Goal: Information Seeking & Learning: Learn about a topic

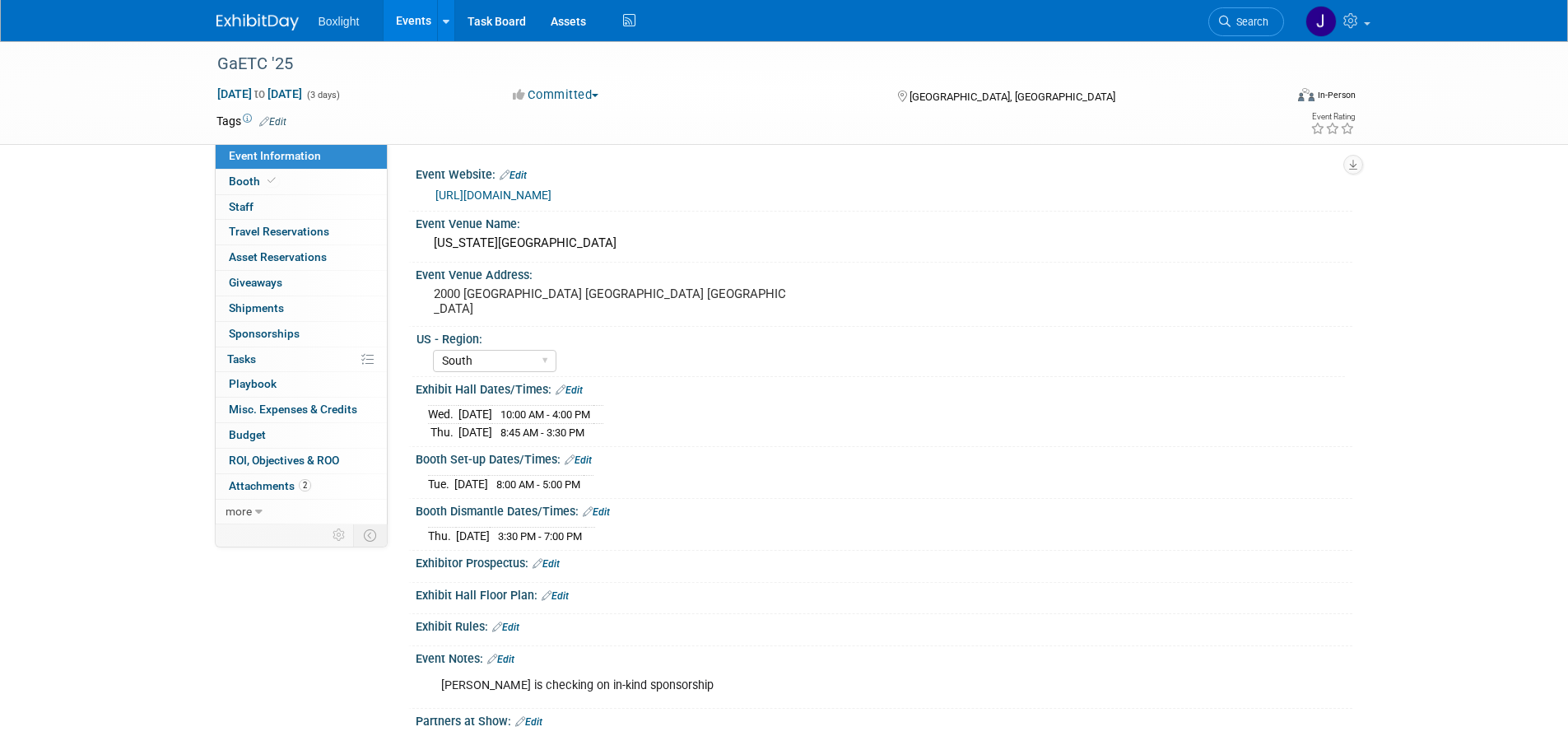
select select "South"
click at [1273, 380] on div "Exhibit Hall Dates/Times: Edit" at bounding box center [883, 387] width 937 height 21
click at [413, 23] on link "Events" at bounding box center [414, 20] width 60 height 41
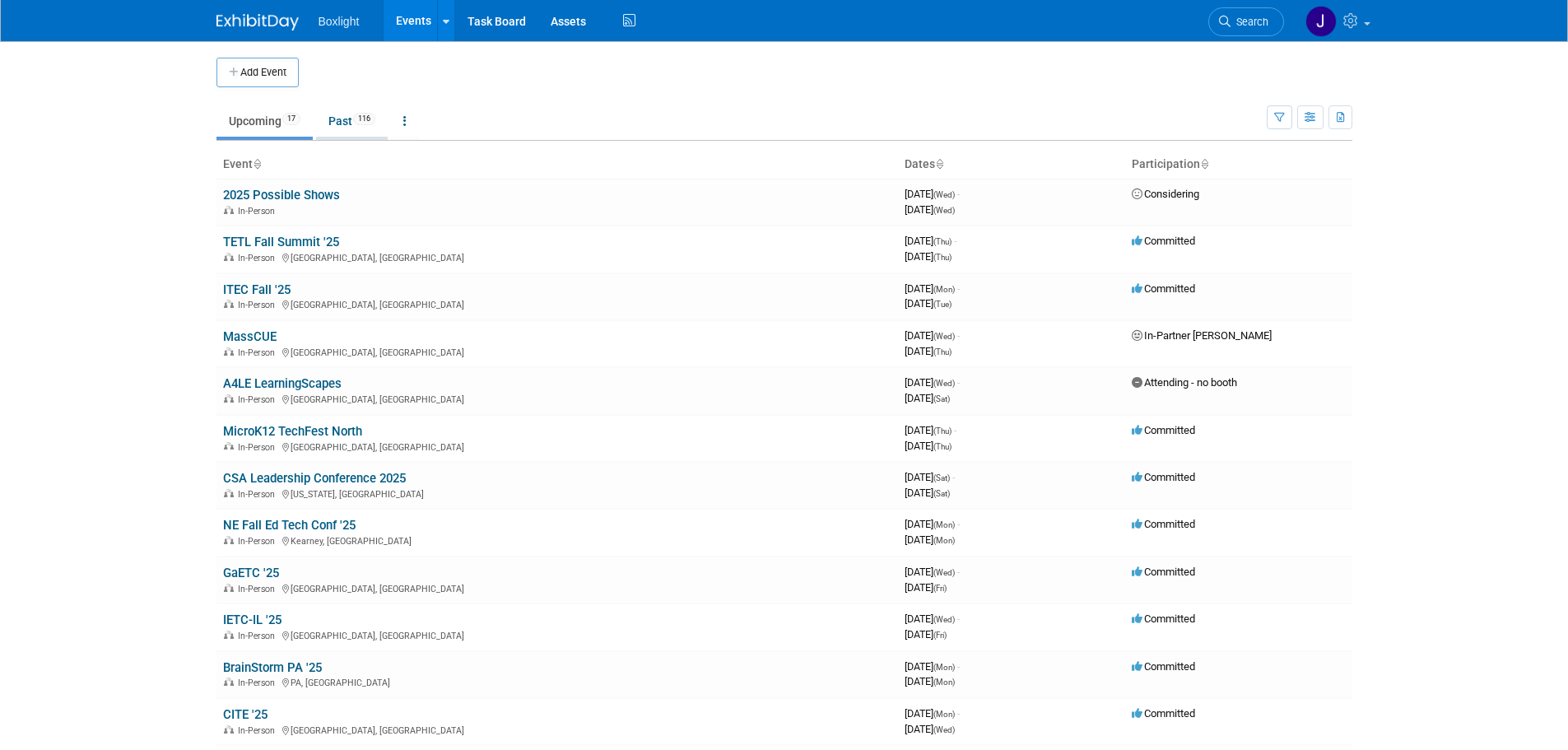
click at [333, 126] on link "Past 116" at bounding box center [352, 121] width 71 height 31
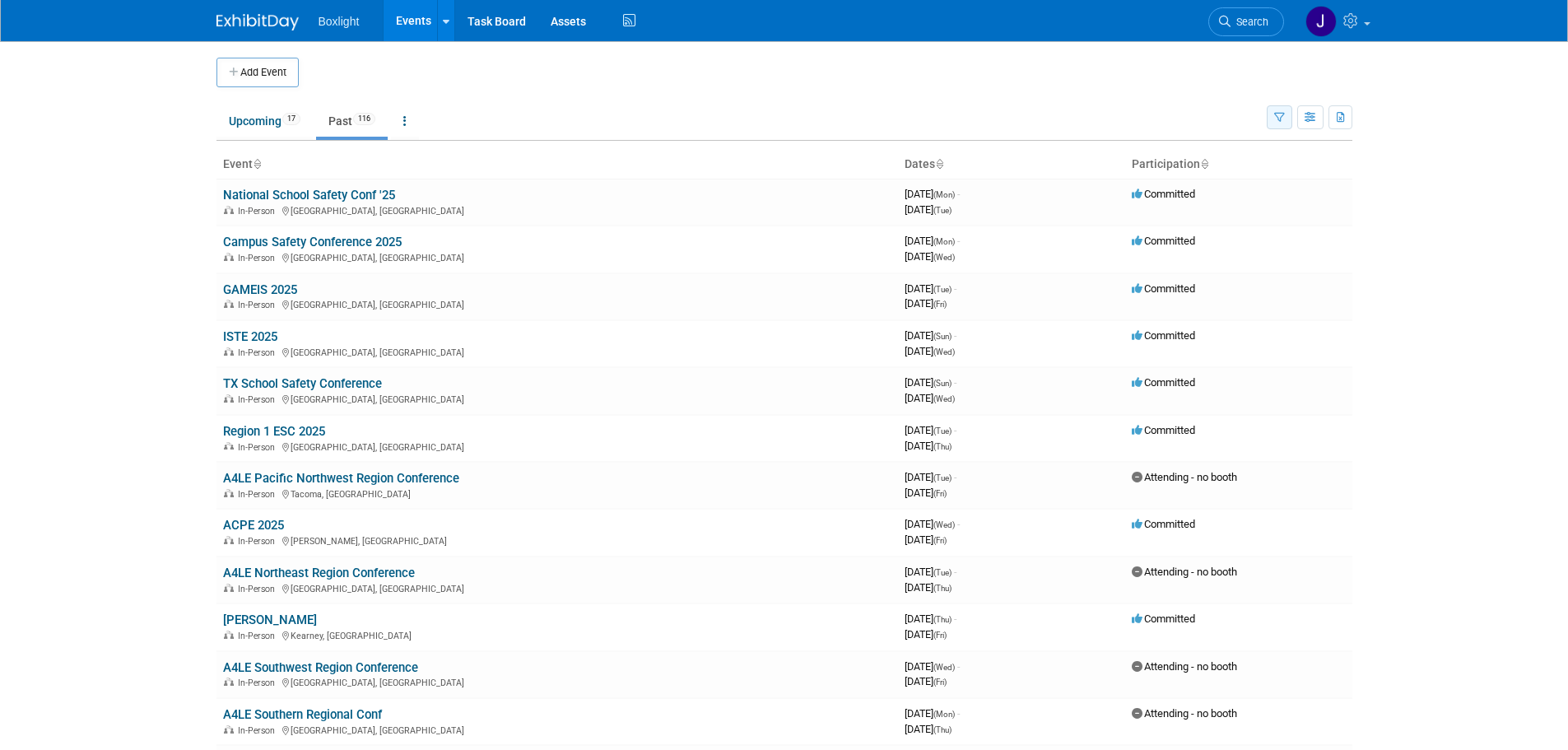
click at [1284, 118] on button "button" at bounding box center [1279, 117] width 26 height 24
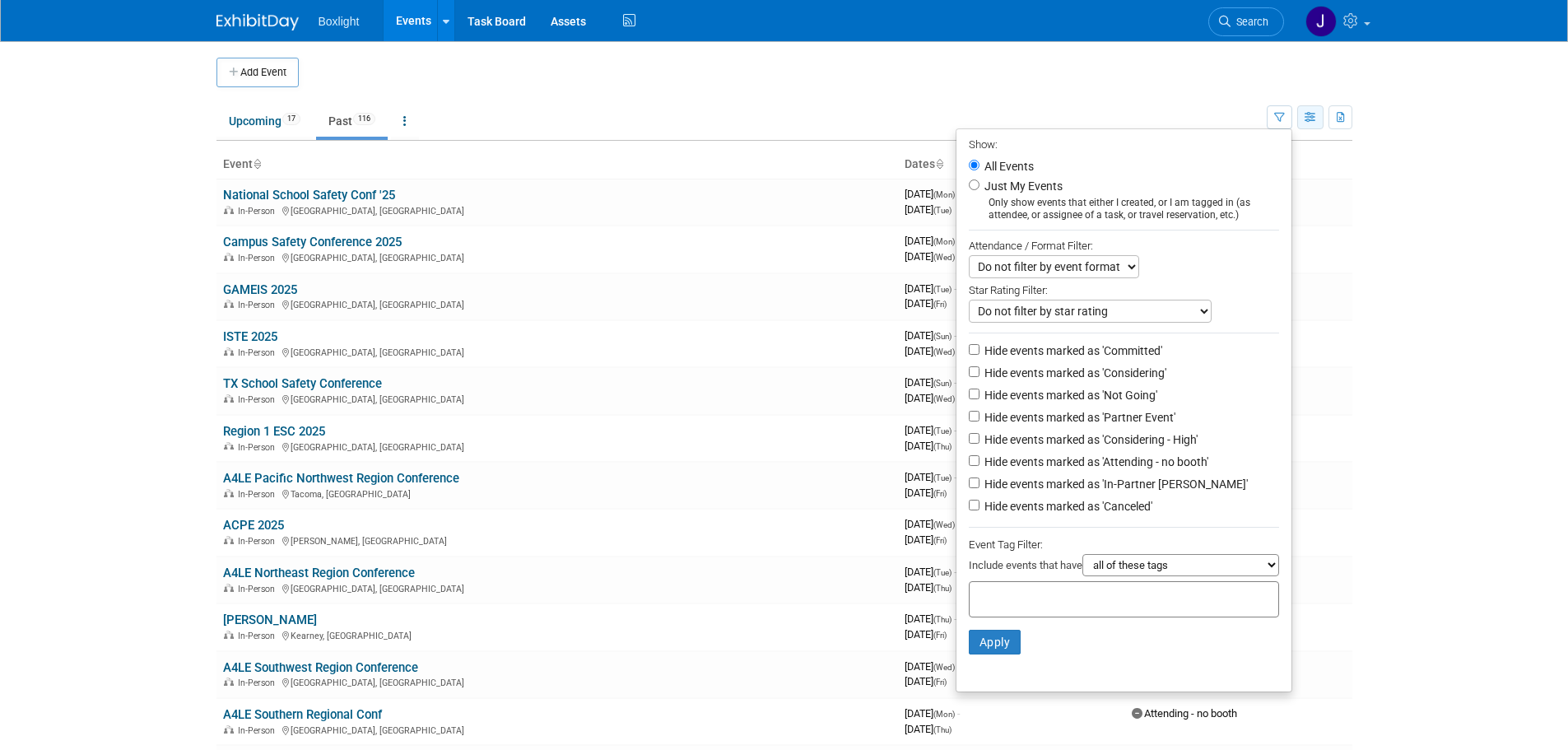
click at [1303, 120] on button "button" at bounding box center [1310, 117] width 26 height 24
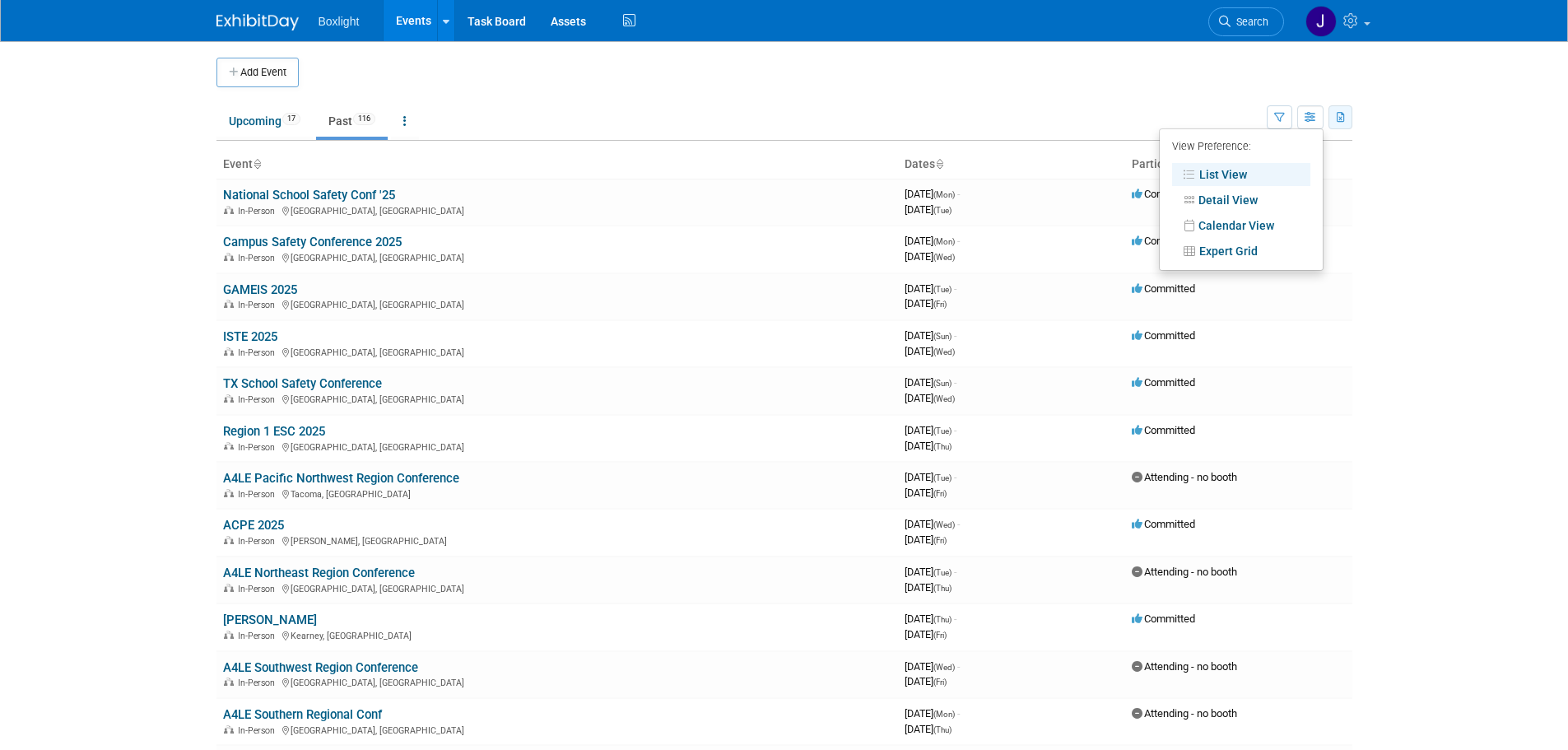
click at [1335, 119] on button "button" at bounding box center [1340, 117] width 24 height 24
click at [1273, 123] on button "button" at bounding box center [1279, 117] width 26 height 24
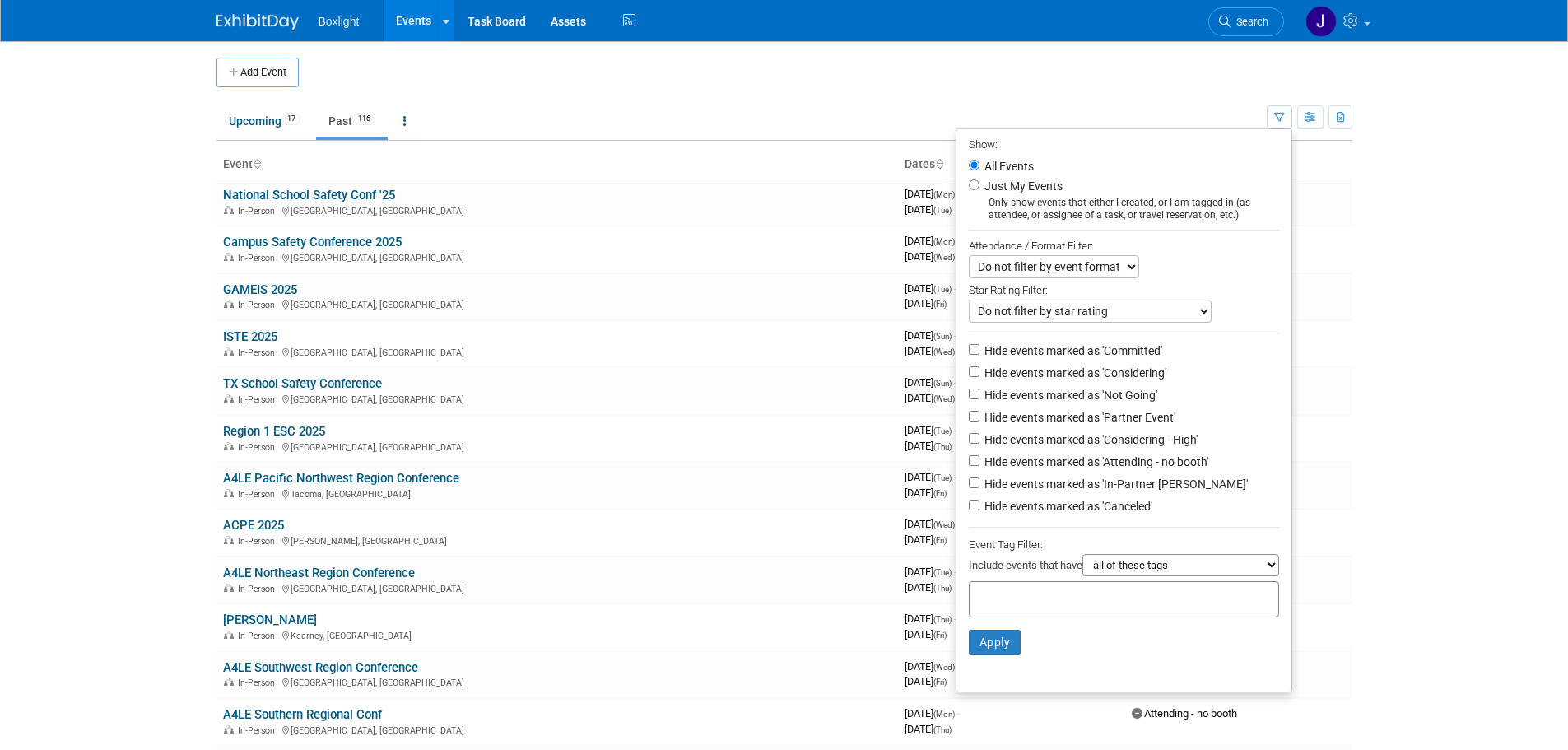
click at [1145, 651] on li "Apply Clear Filters" at bounding box center [1124, 641] width 335 height 49
click at [1401, 361] on body "Boxlight Events Add Event Bulk Upload Events Shareable Event Boards Recently Vi…" at bounding box center [784, 375] width 1568 height 750
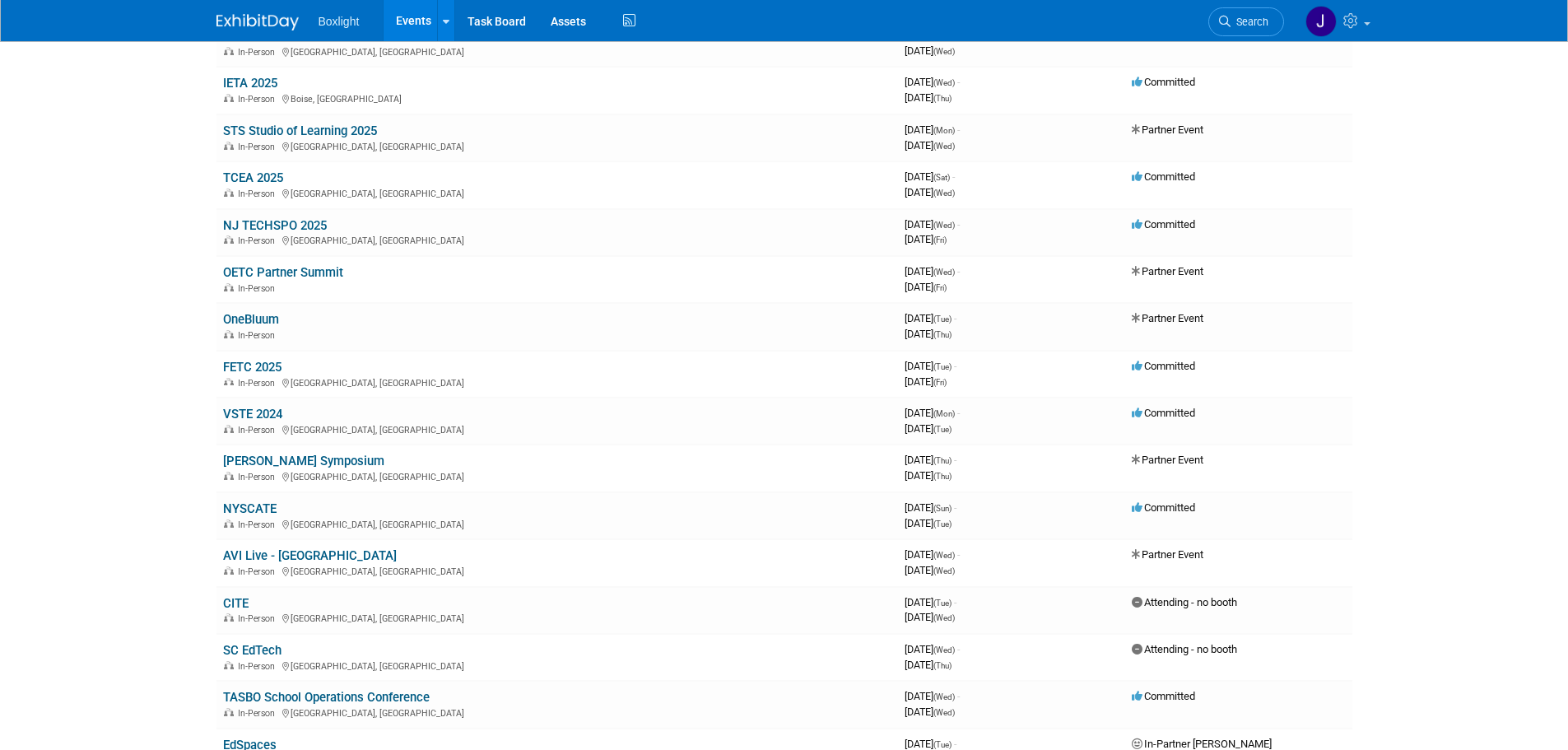
scroll to position [823, 0]
click at [374, 279] on div "In-Person" at bounding box center [557, 284] width 668 height 13
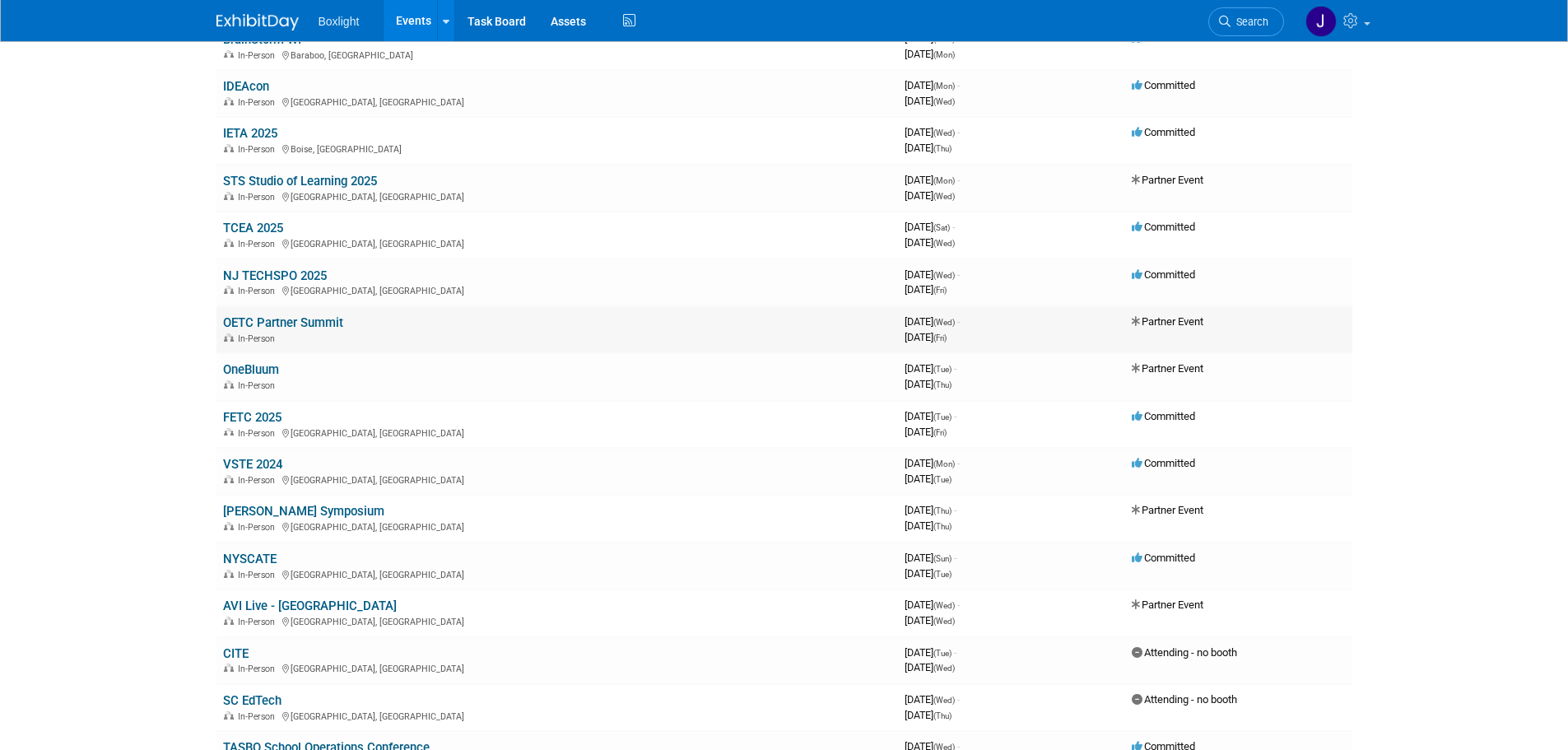
scroll to position [741, 0]
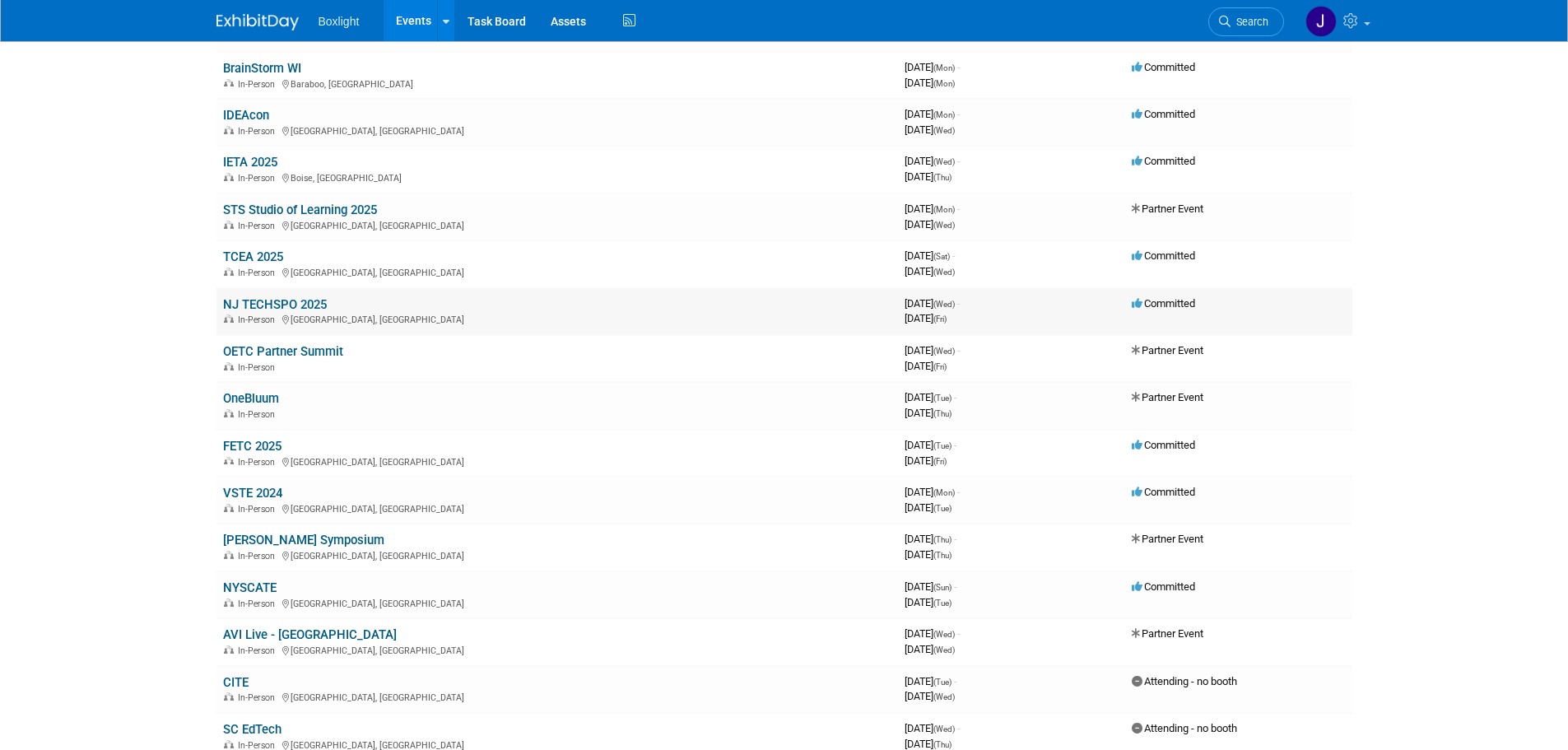
click at [377, 307] on td "NJ TECHSPO 2025 In-Person Atlantic City, NJ" at bounding box center [557, 311] width 682 height 47
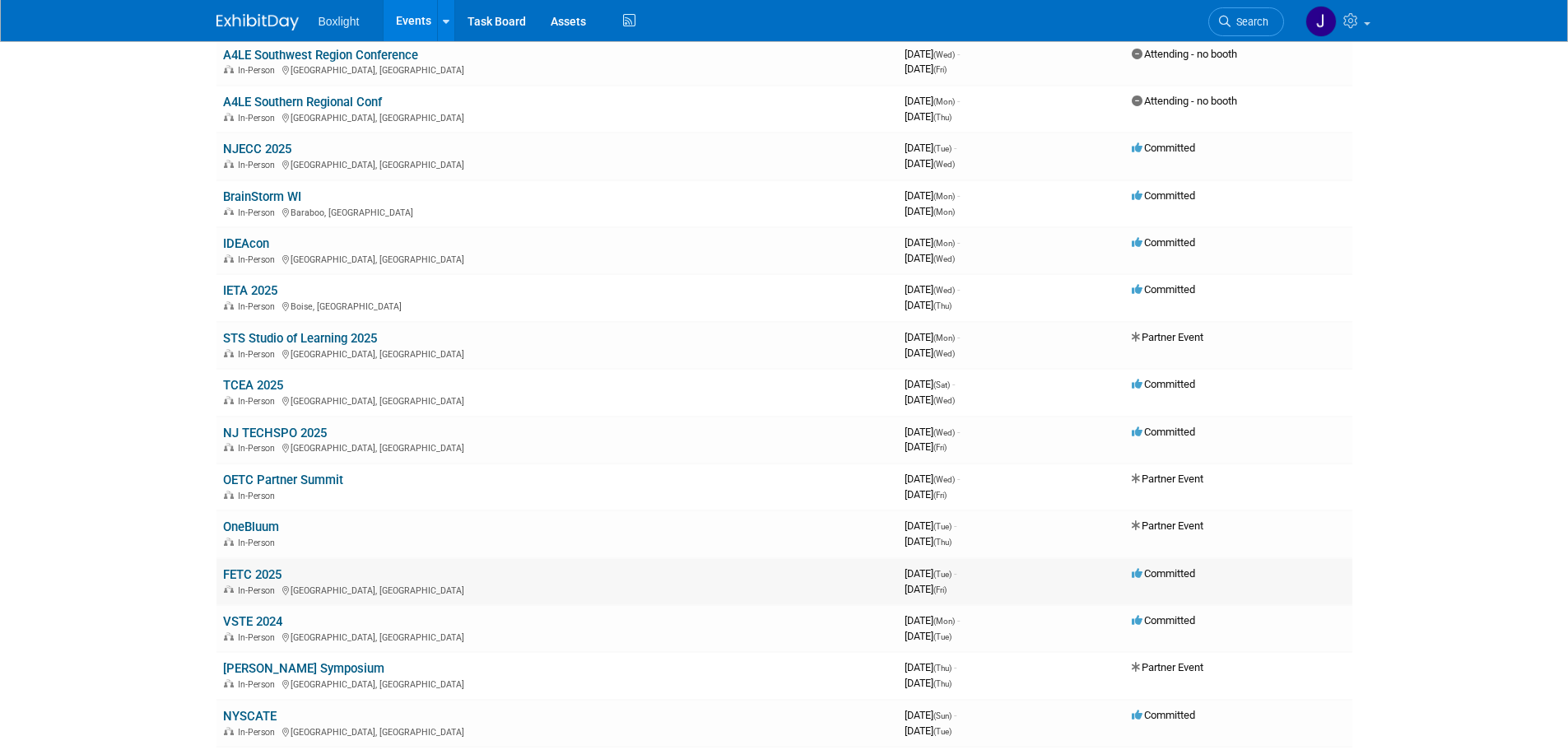
scroll to position [576, 0]
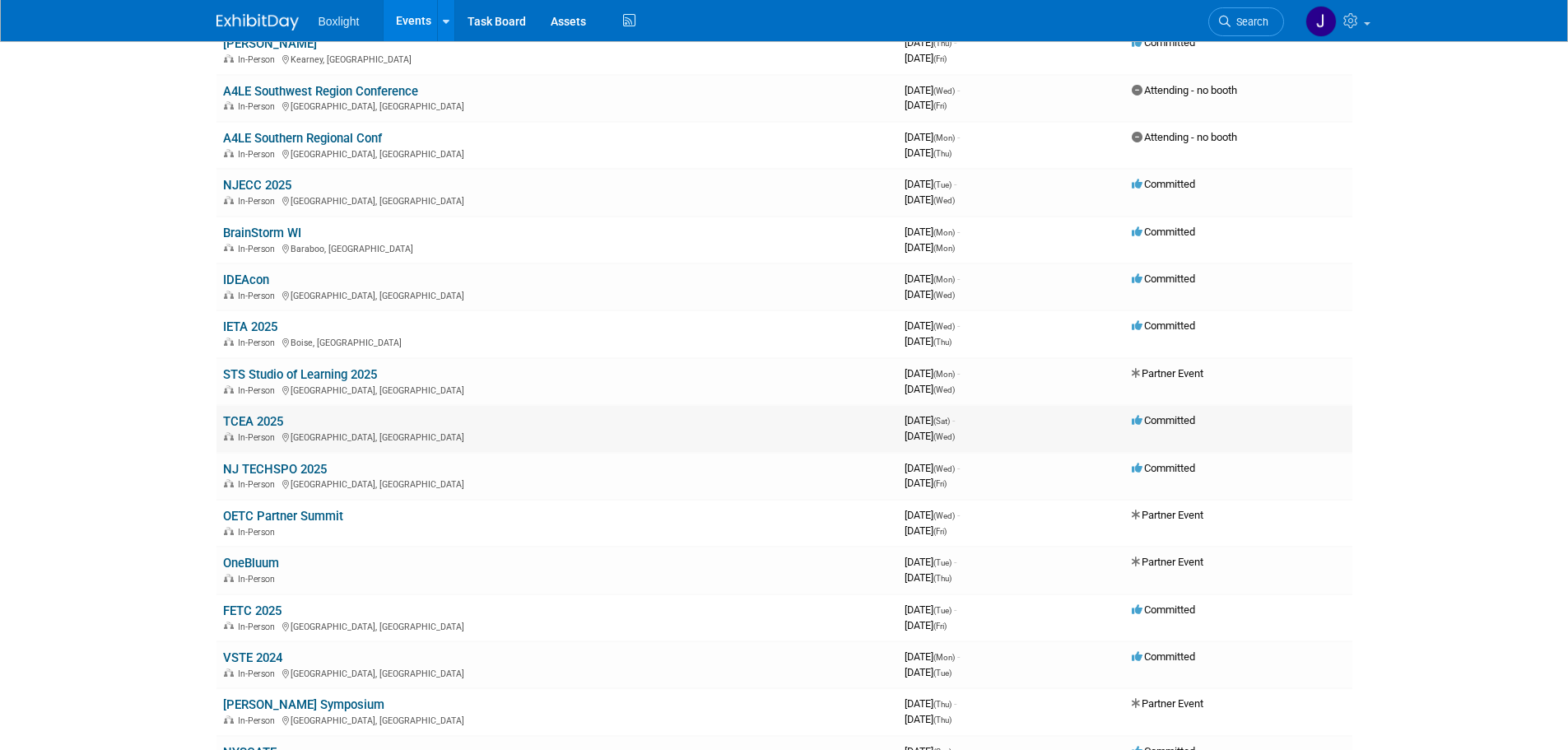
click at [243, 422] on link "TCEA 2025" at bounding box center [253, 422] width 60 height 15
click at [251, 322] on link "IETA 2025" at bounding box center [250, 326] width 55 height 15
click at [244, 279] on link "IDEAcon" at bounding box center [246, 280] width 46 height 15
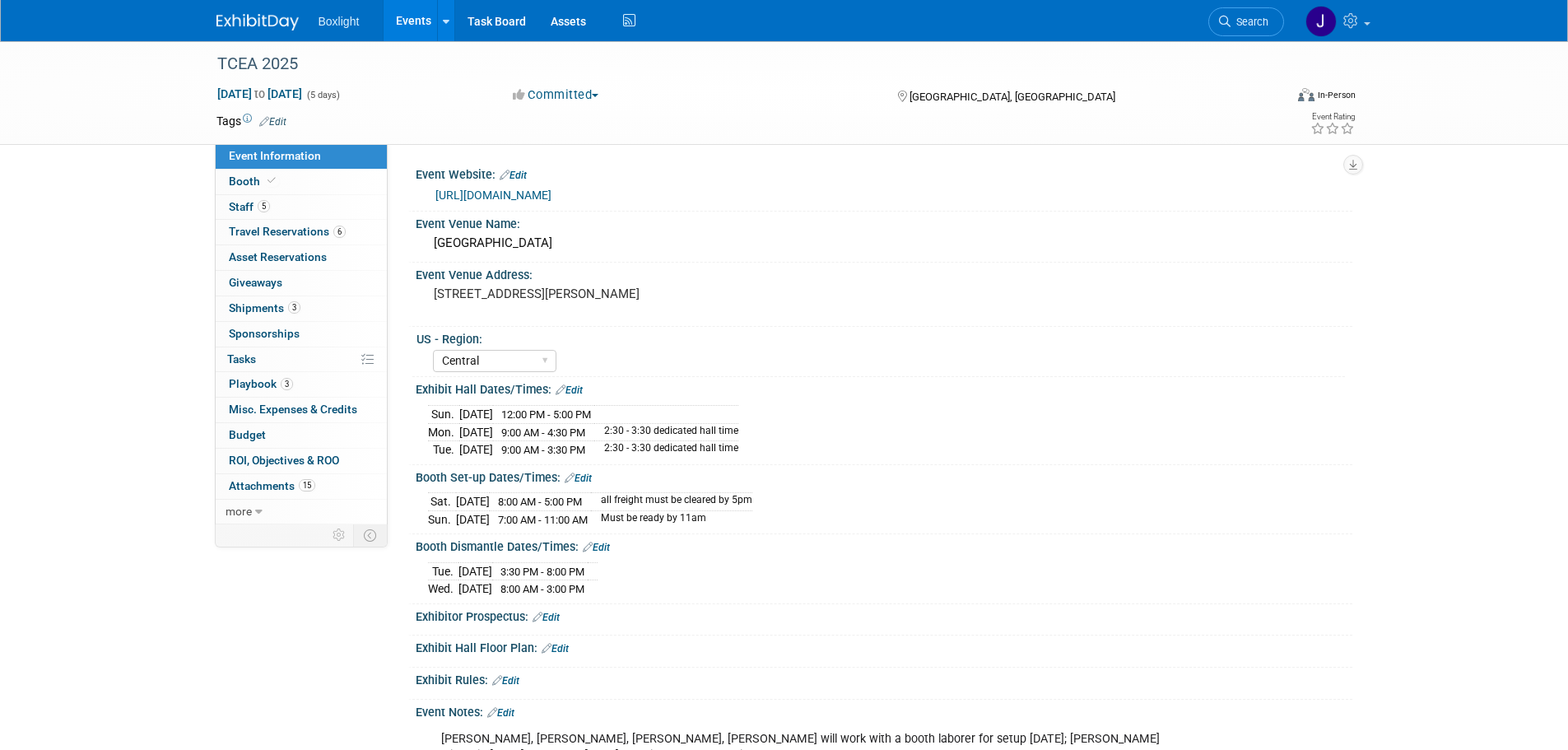
select select "Central"
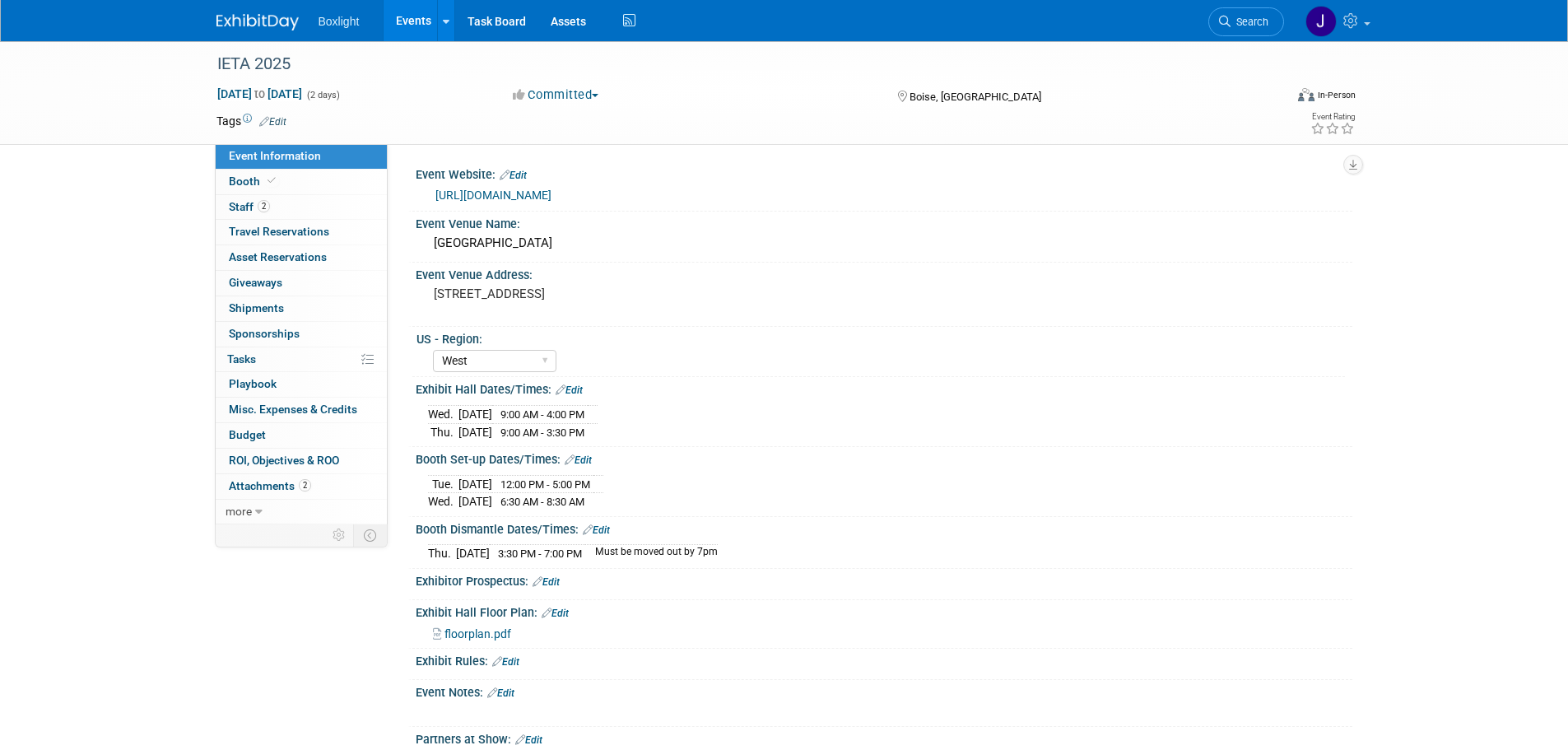
select select "West"
click at [259, 180] on span "Booth" at bounding box center [253, 181] width 50 height 13
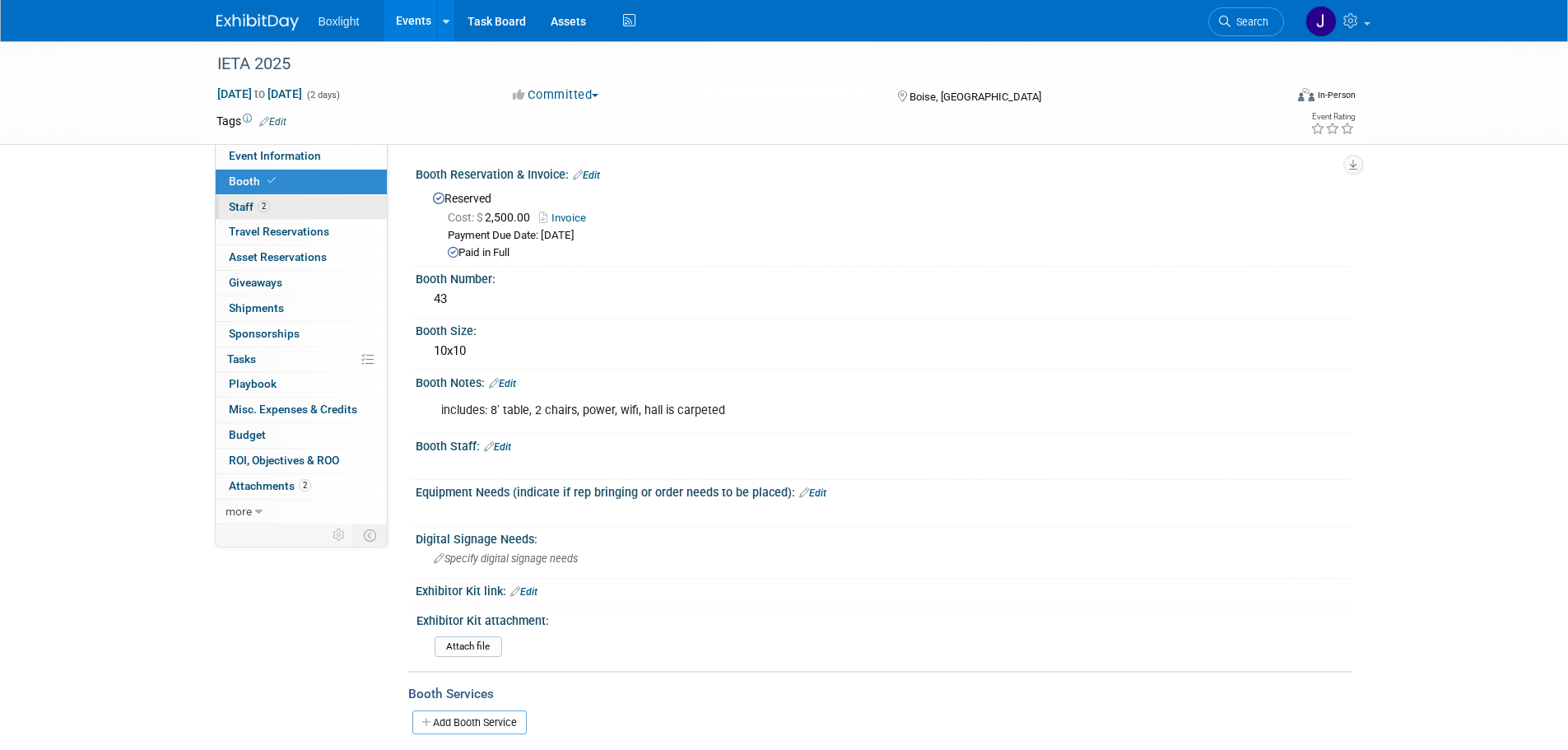
click at [239, 204] on span "Staff 2" at bounding box center [249, 206] width 41 height 13
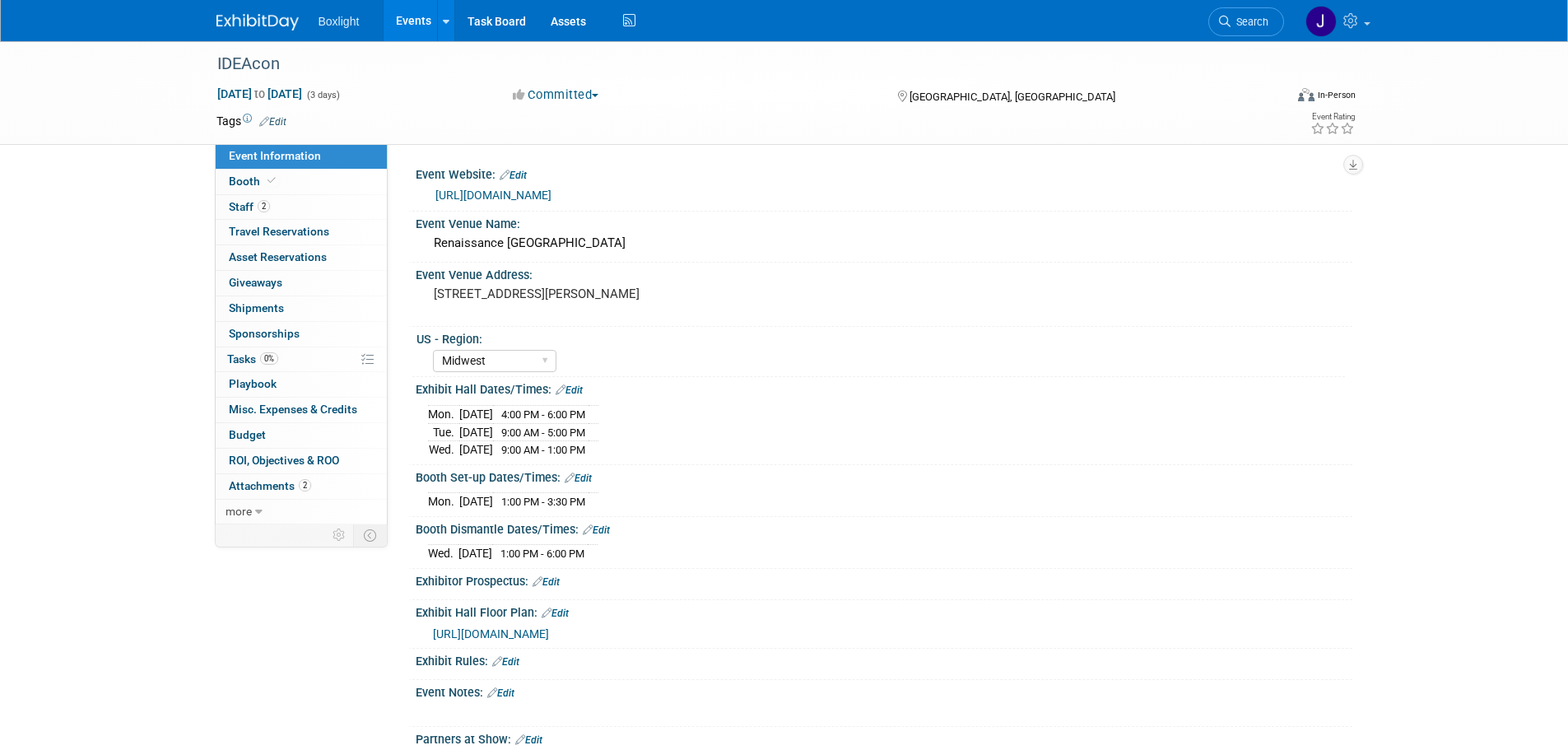
select select "Midwest"
click at [237, 169] on link "Booth" at bounding box center [301, 181] width 171 height 25
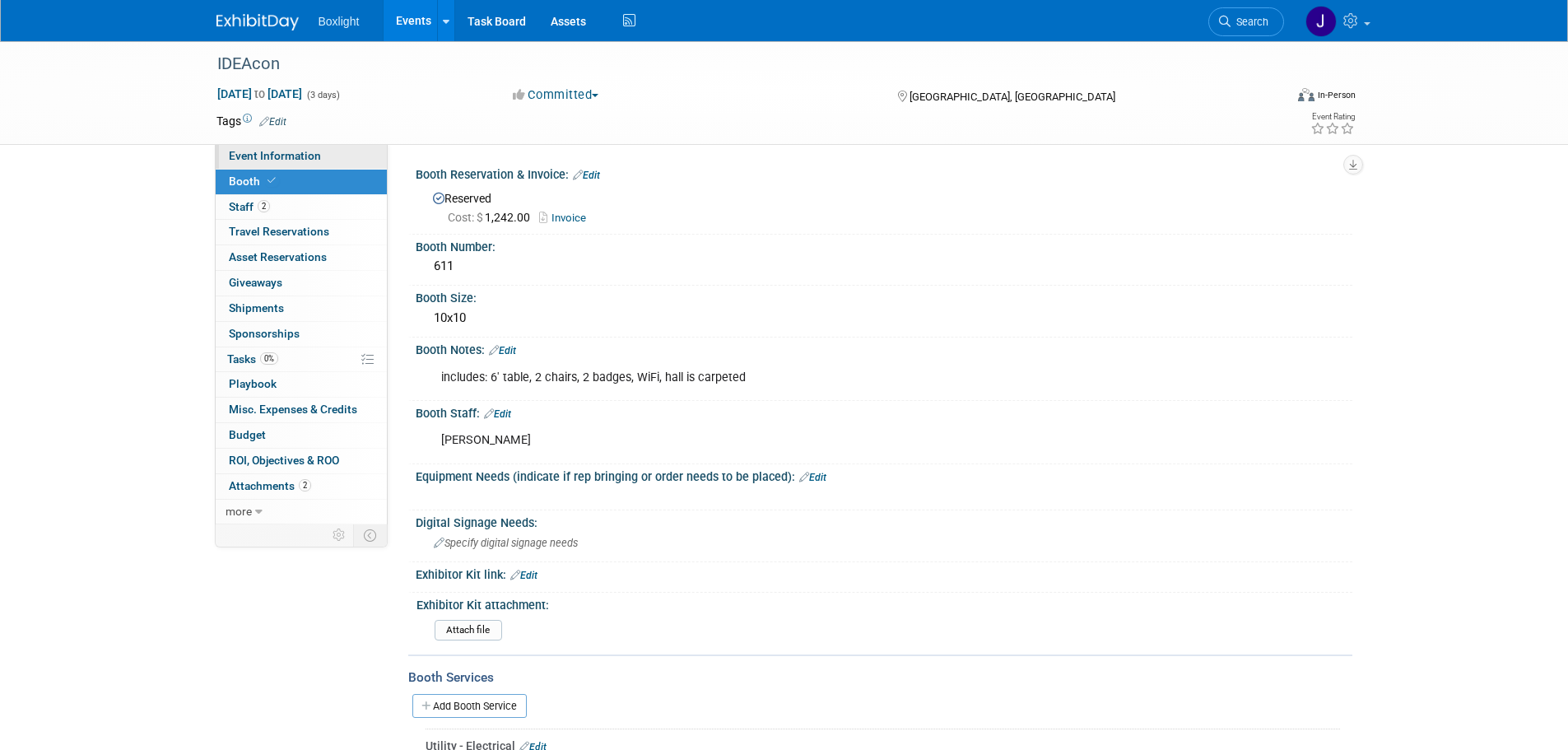
click at [246, 160] on span "Event Information" at bounding box center [275, 155] width 93 height 13
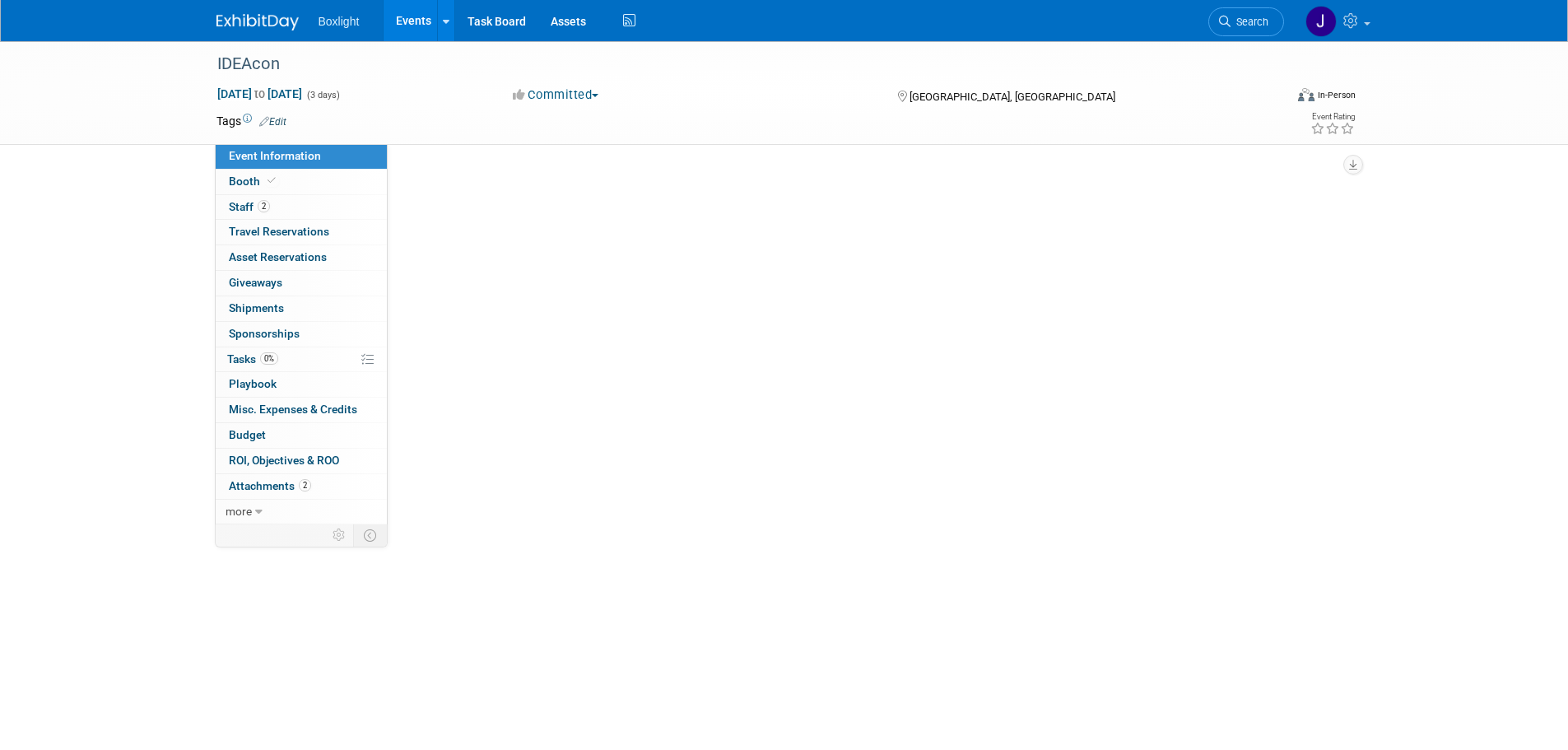
select select "Midwest"
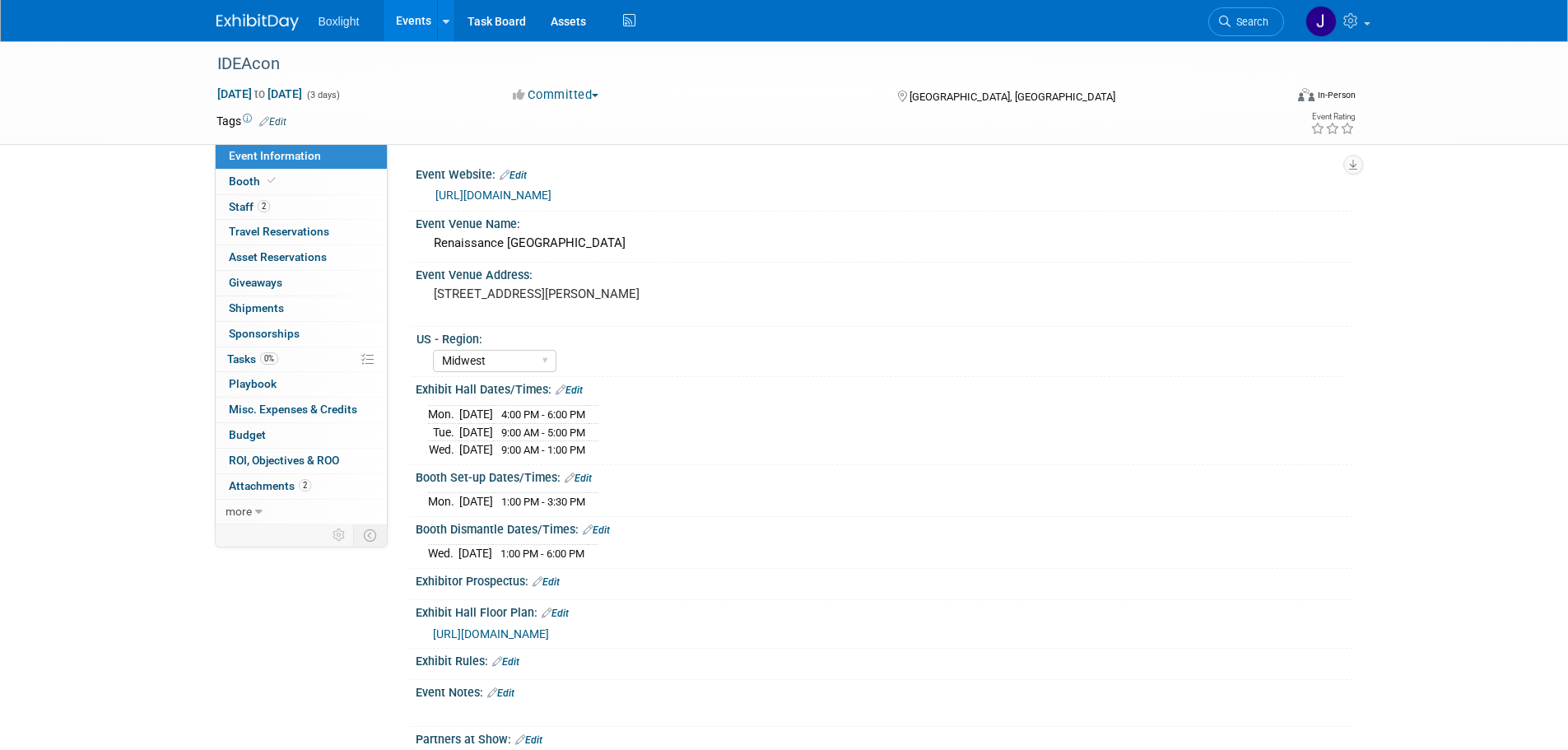
click at [138, 279] on div "IDEAcon Feb 17, 2025 to Feb 19, 2025 (3 days) Feb 17, 2025 to Feb 19, 2025 Comm…" at bounding box center [784, 494] width 1568 height 907
click at [414, 21] on link "Events" at bounding box center [414, 20] width 60 height 41
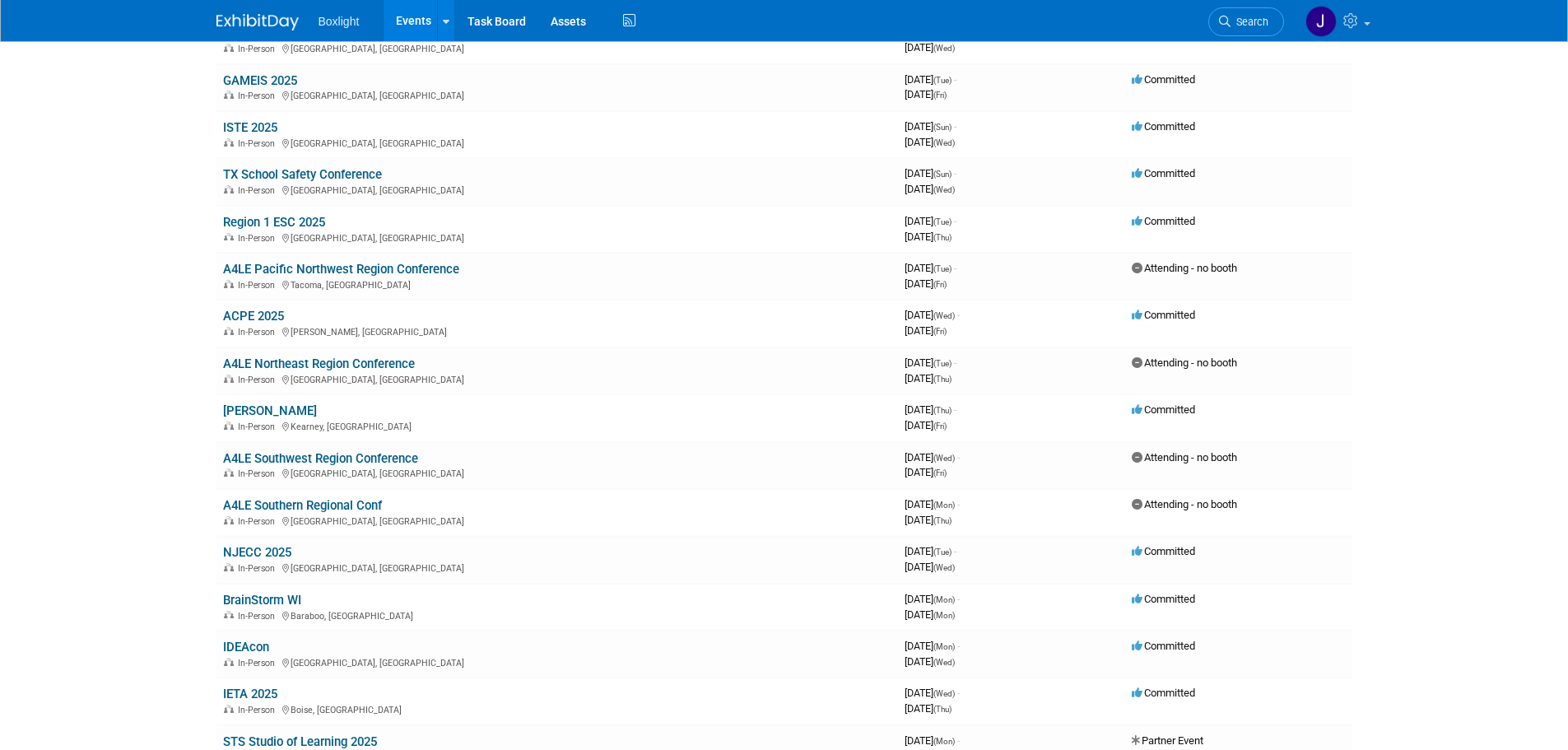
scroll to position [247, 0]
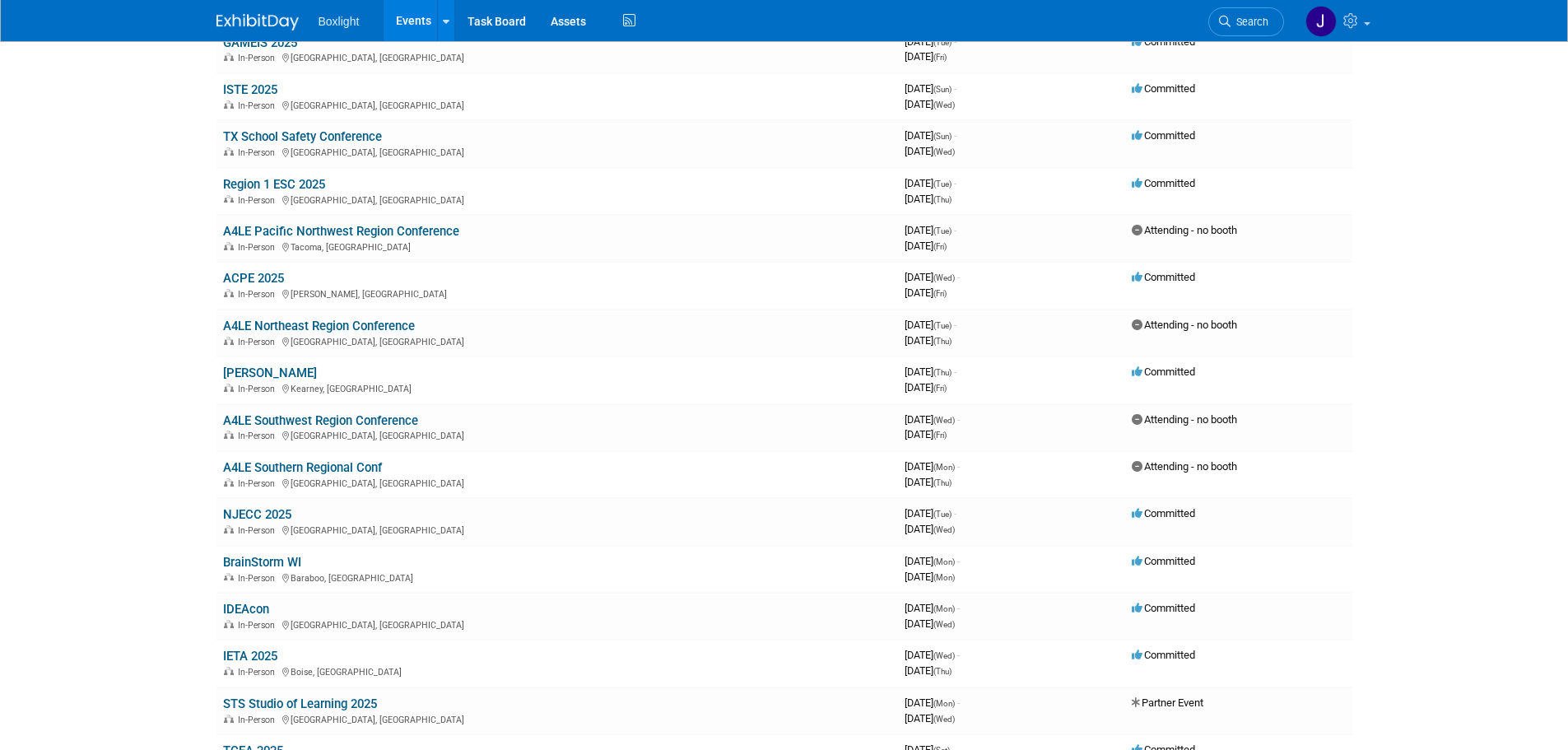
click at [63, 90] on body "Boxlight Events Add Event Bulk Upload Events Shareable Event Boards Recently Vi…" at bounding box center [784, 128] width 1568 height 750
click at [251, 519] on link "NJECC 2025" at bounding box center [257, 514] width 68 height 15
click at [243, 377] on link "[PERSON_NAME]" at bounding box center [269, 373] width 93 height 15
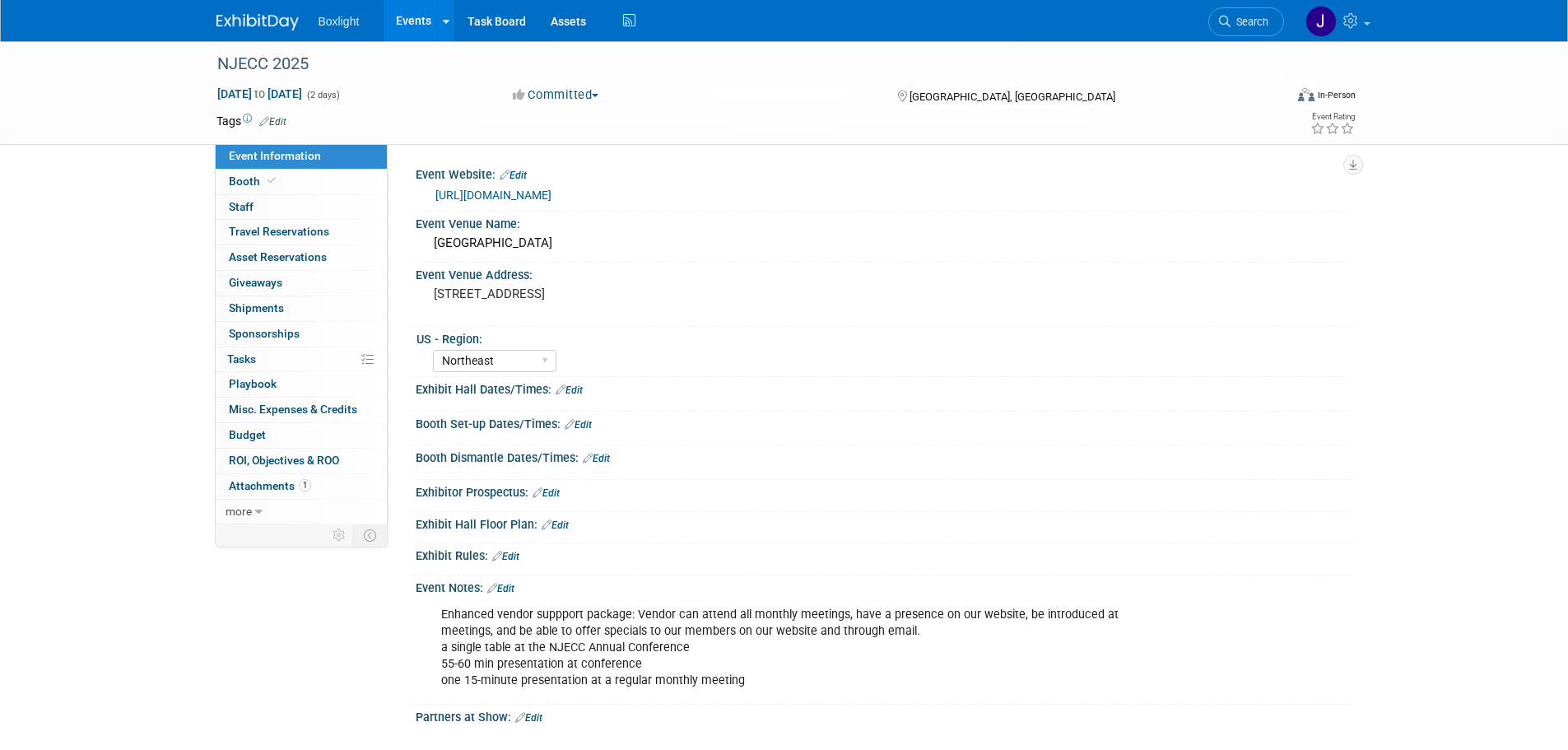
select select "Northeast"
click at [281, 184] on link "Booth" at bounding box center [301, 181] width 171 height 25
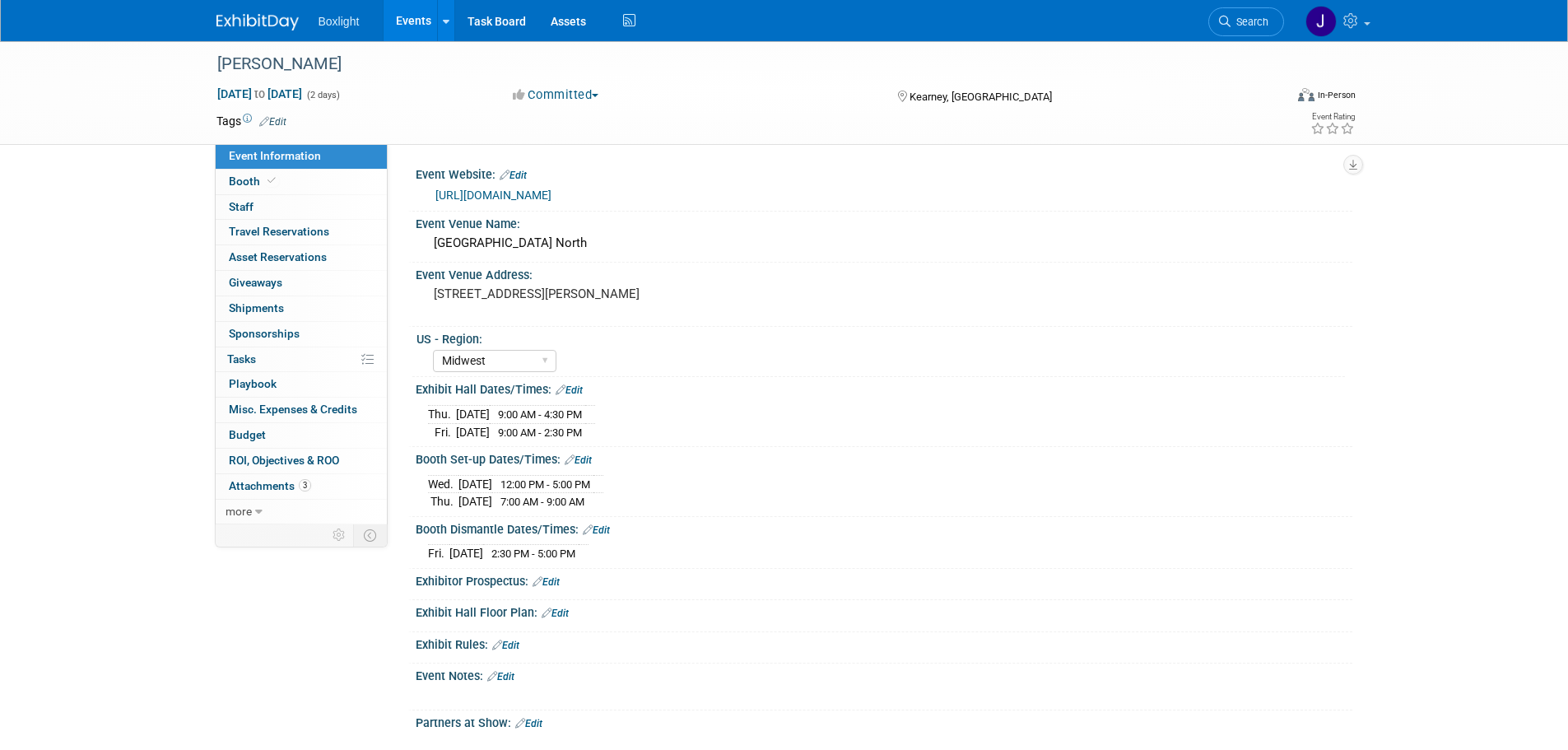
select select "Midwest"
click at [238, 182] on span "Booth" at bounding box center [253, 181] width 50 height 13
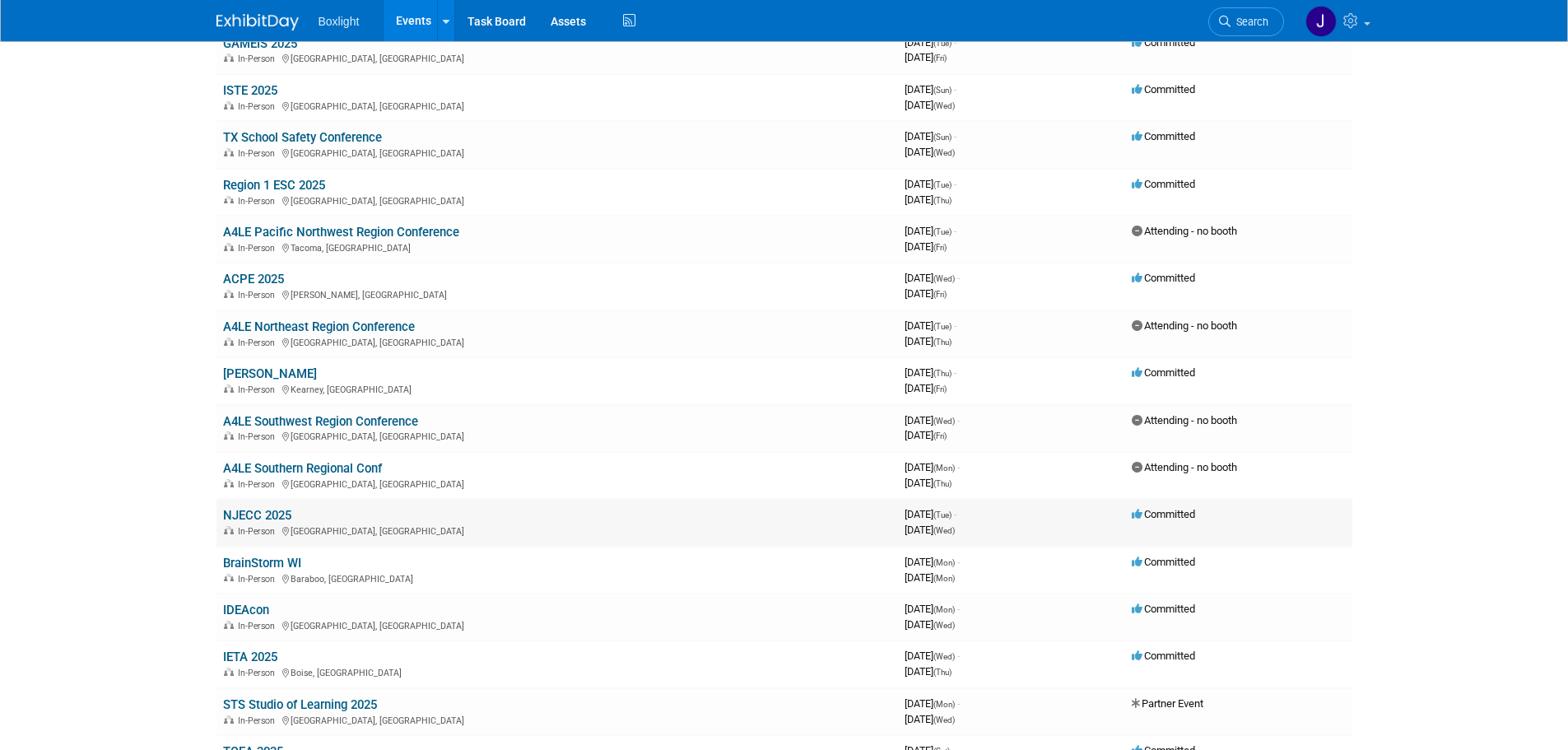
scroll to position [247, 0]
click at [250, 282] on link "ACPE 2025" at bounding box center [253, 278] width 61 height 15
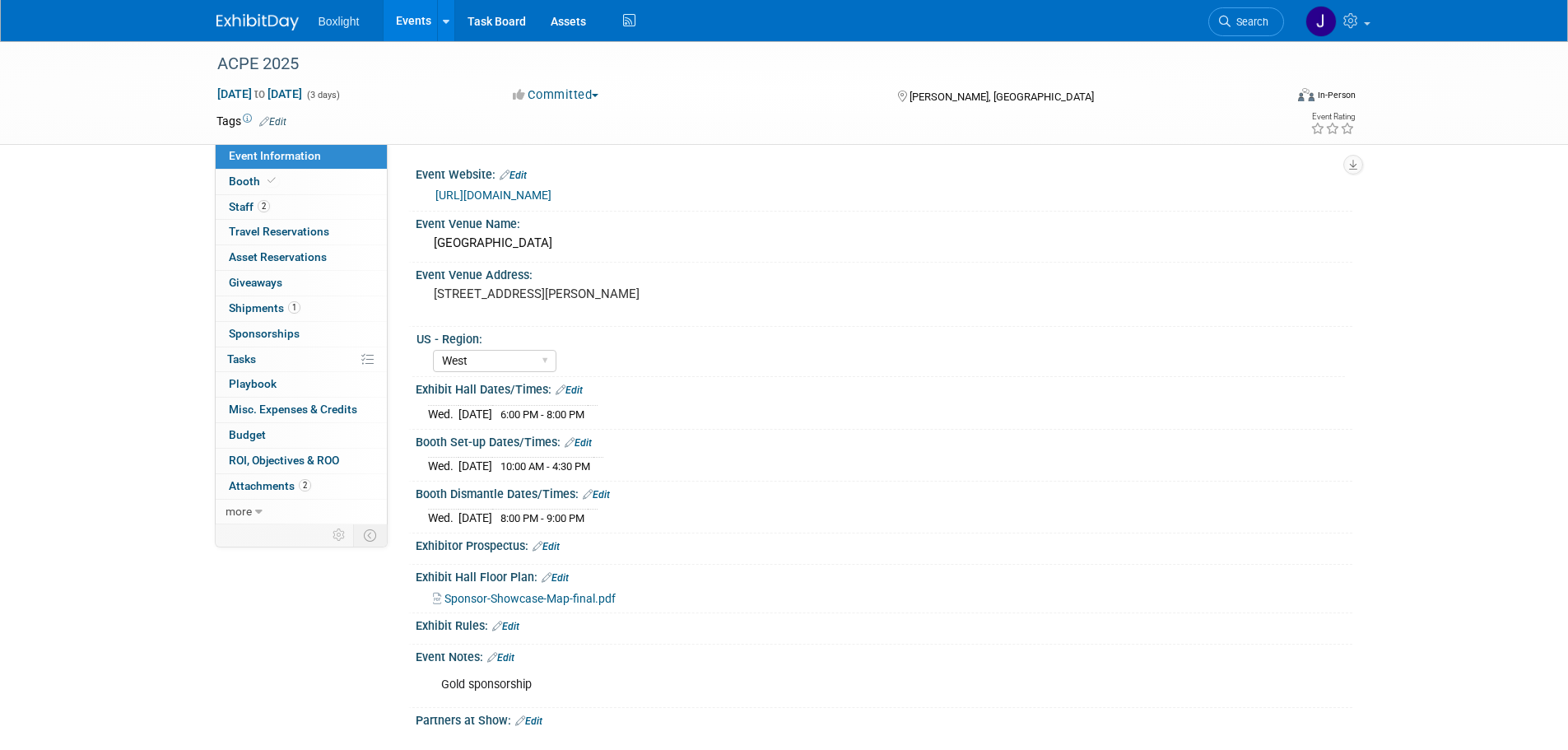
select select "West"
click at [256, 184] on span "Booth" at bounding box center [253, 181] width 50 height 13
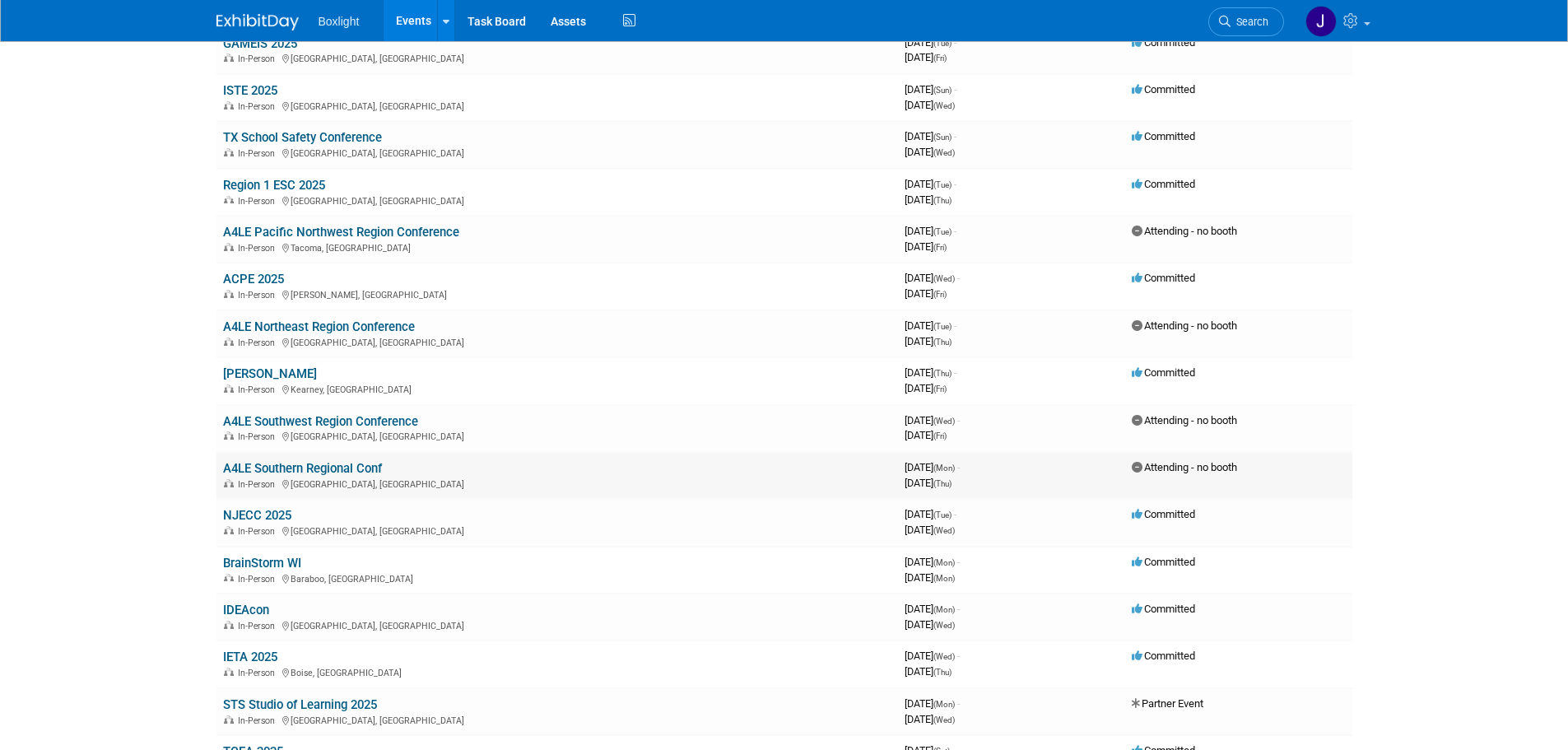
scroll to position [247, 0]
click at [297, 186] on link "Region 1 ESC 2025" at bounding box center [274, 184] width 102 height 15
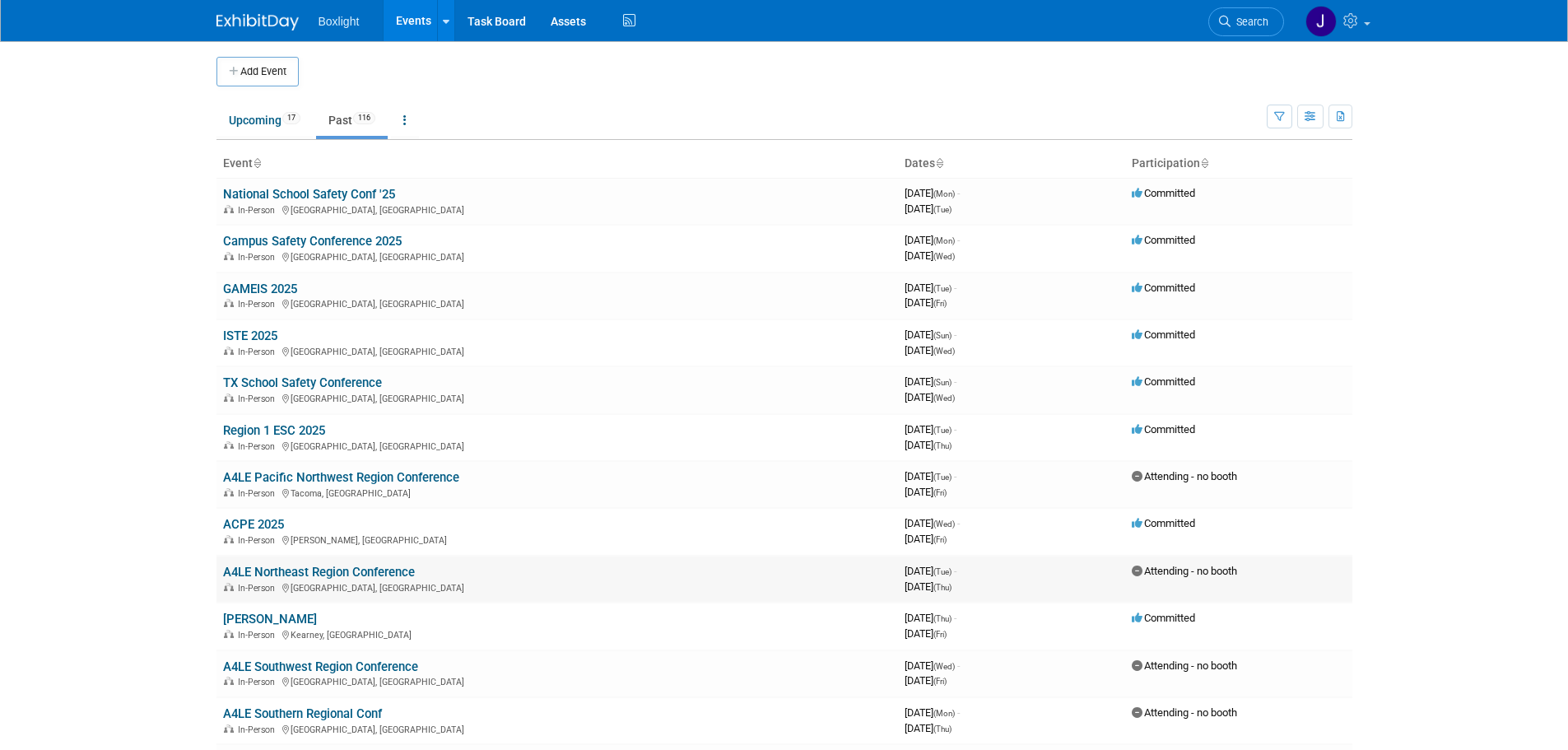
scroll to position [0, 0]
click at [302, 387] on link "TX School Safety Conference" at bounding box center [302, 384] width 159 height 15
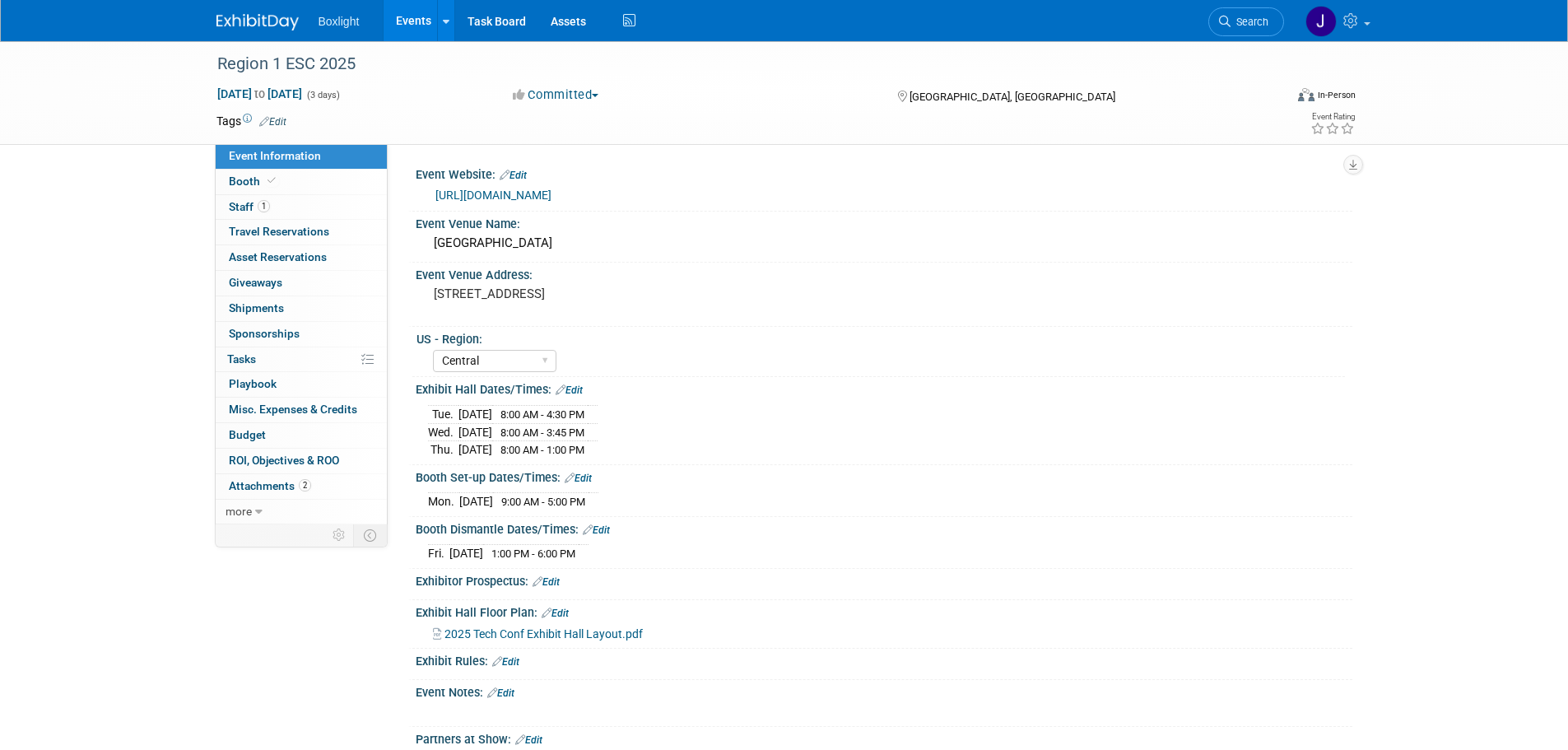
select select "Central"
click at [273, 191] on link "Booth" at bounding box center [301, 181] width 171 height 25
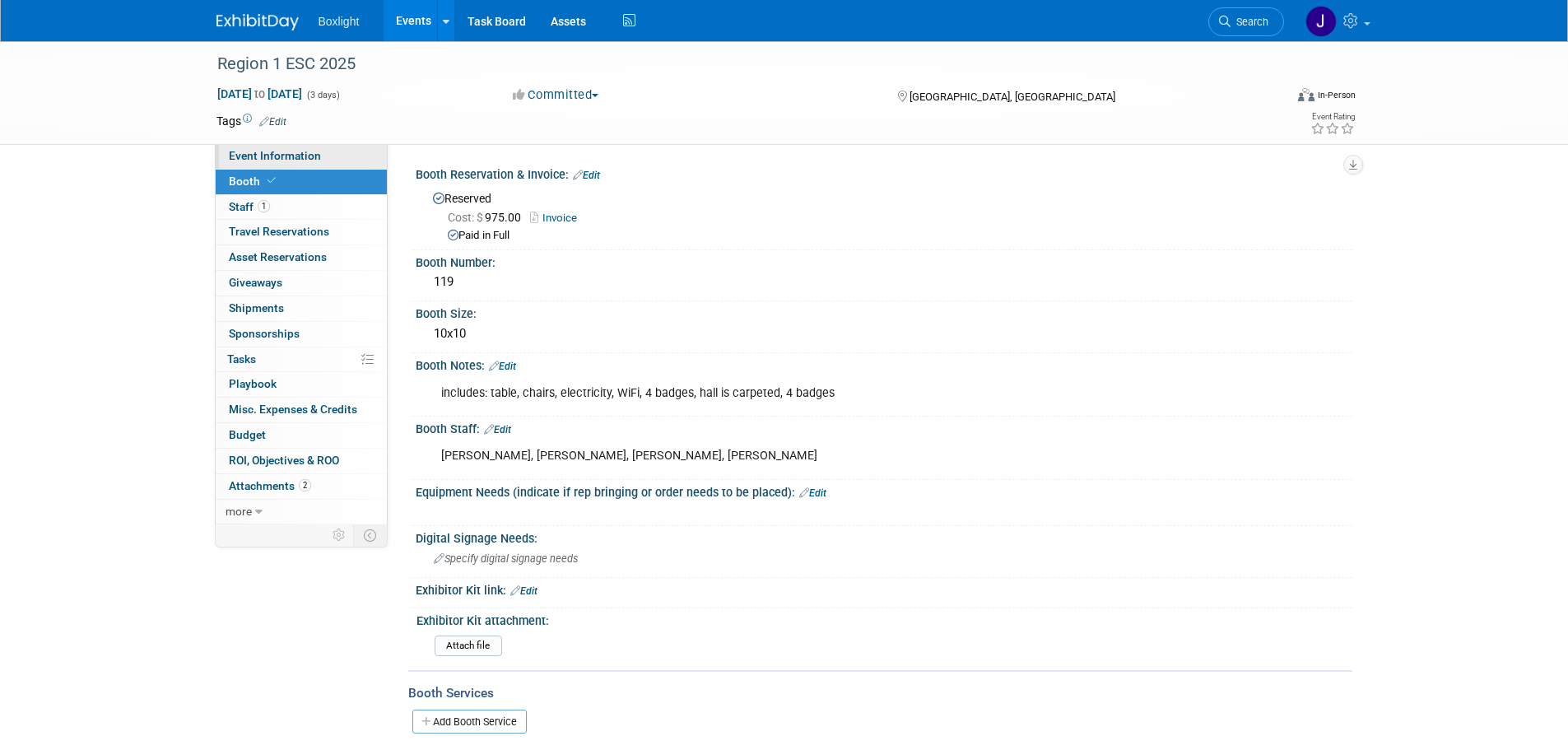
click at [265, 161] on span "Event Information" at bounding box center [275, 155] width 93 height 13
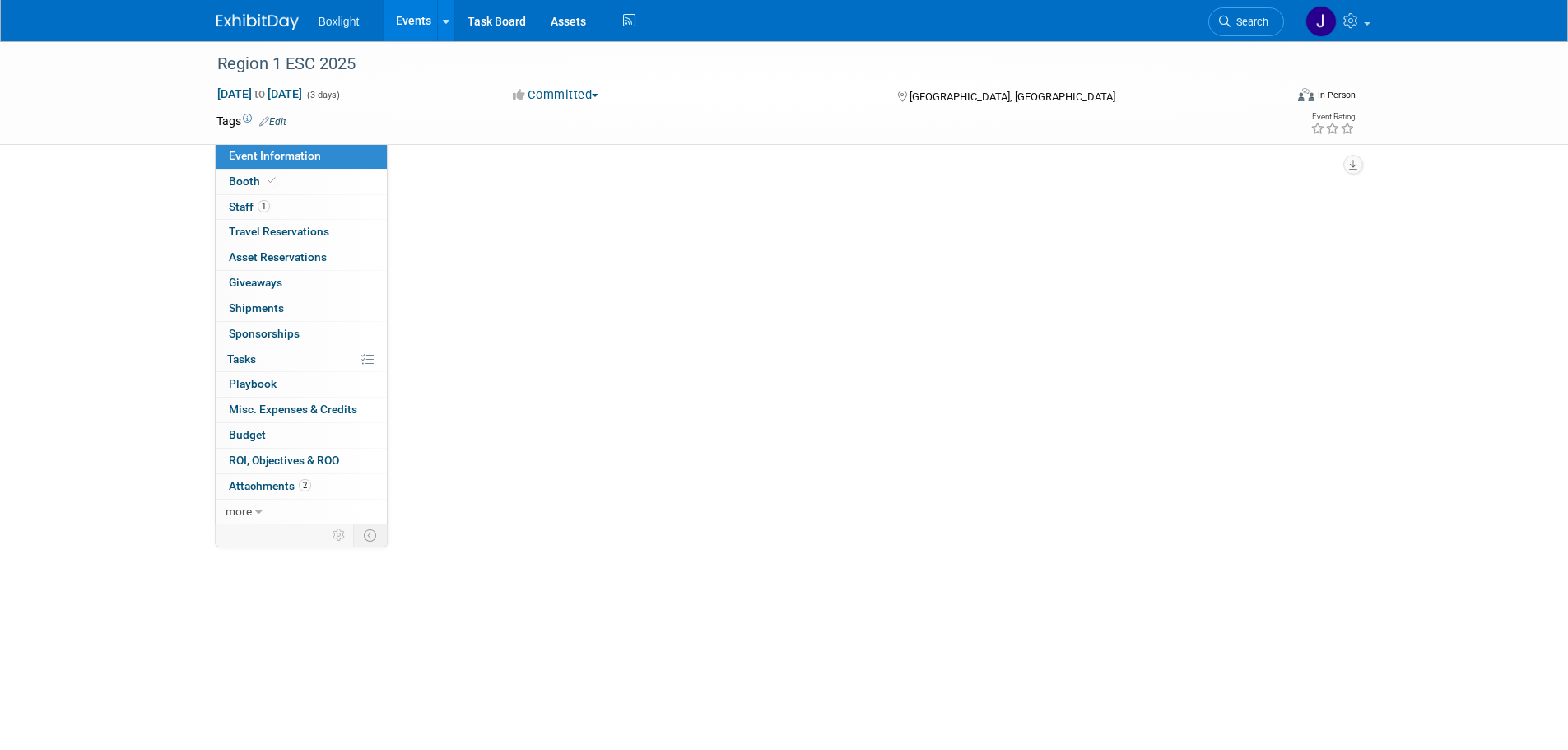
select select "Central"
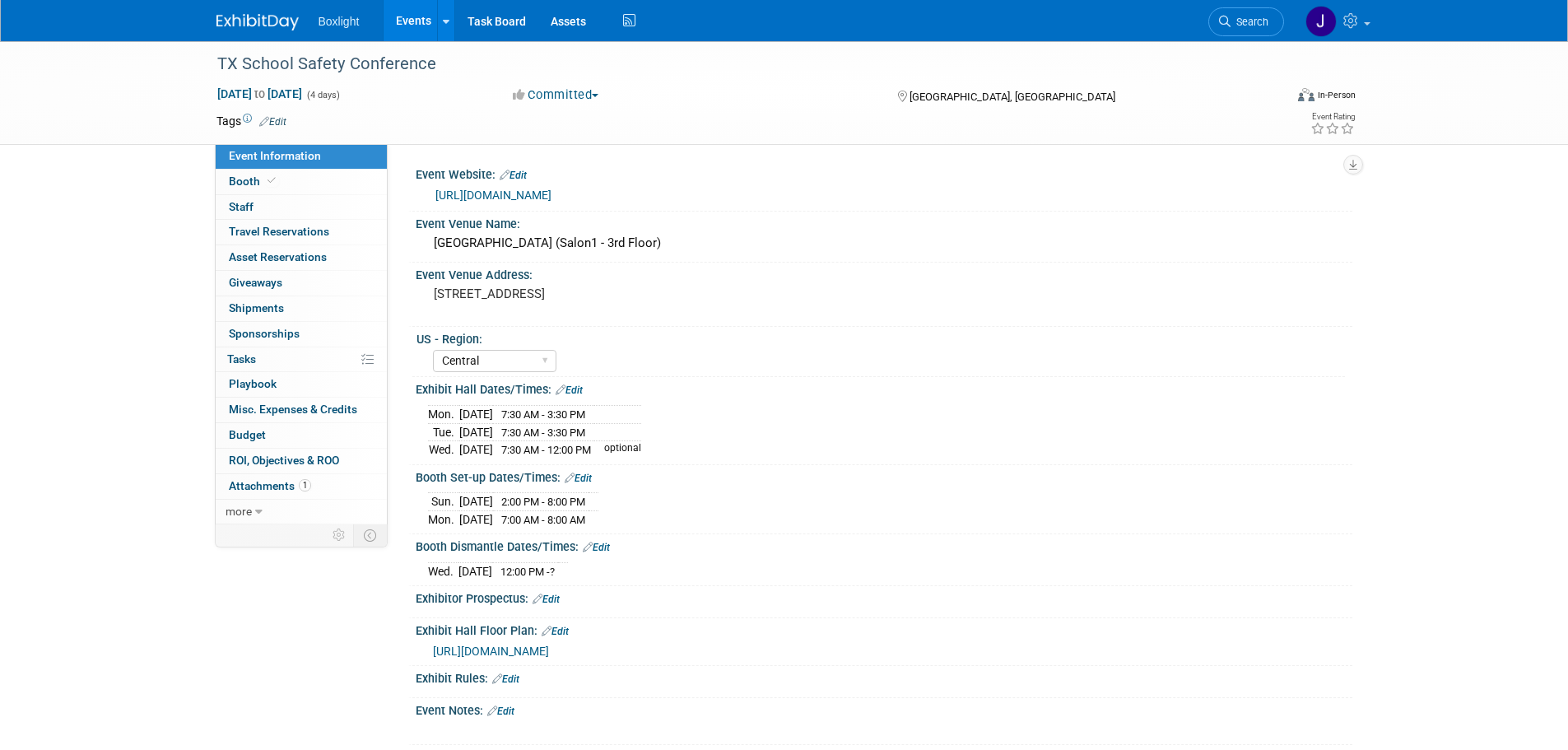
select select "Central"
drag, startPoint x: 275, startPoint y: 186, endPoint x: 283, endPoint y: 185, distance: 8.1
click at [277, 186] on span "Booth" at bounding box center [253, 181] width 50 height 13
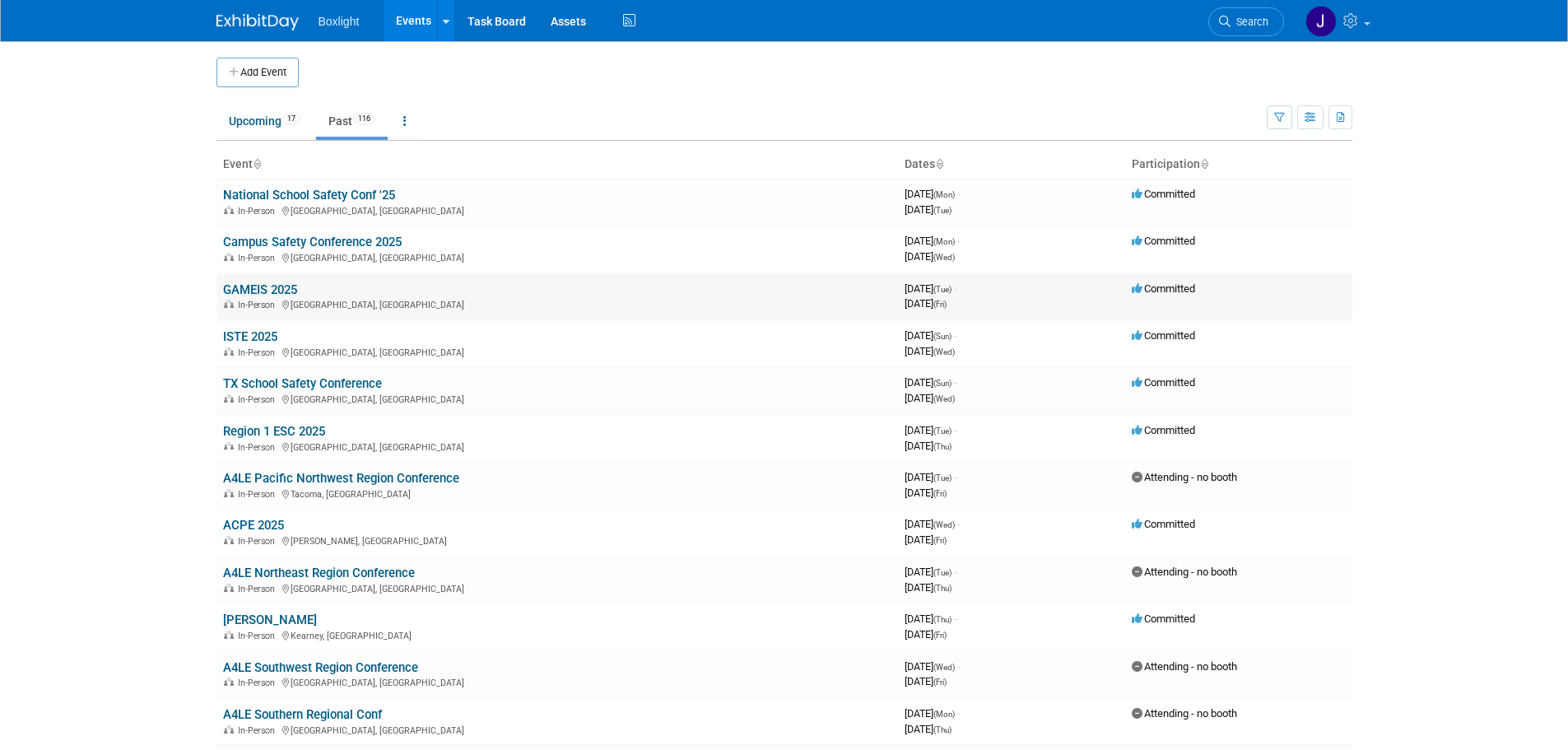
click at [265, 291] on link "GAMEIS 2025" at bounding box center [260, 289] width 74 height 15
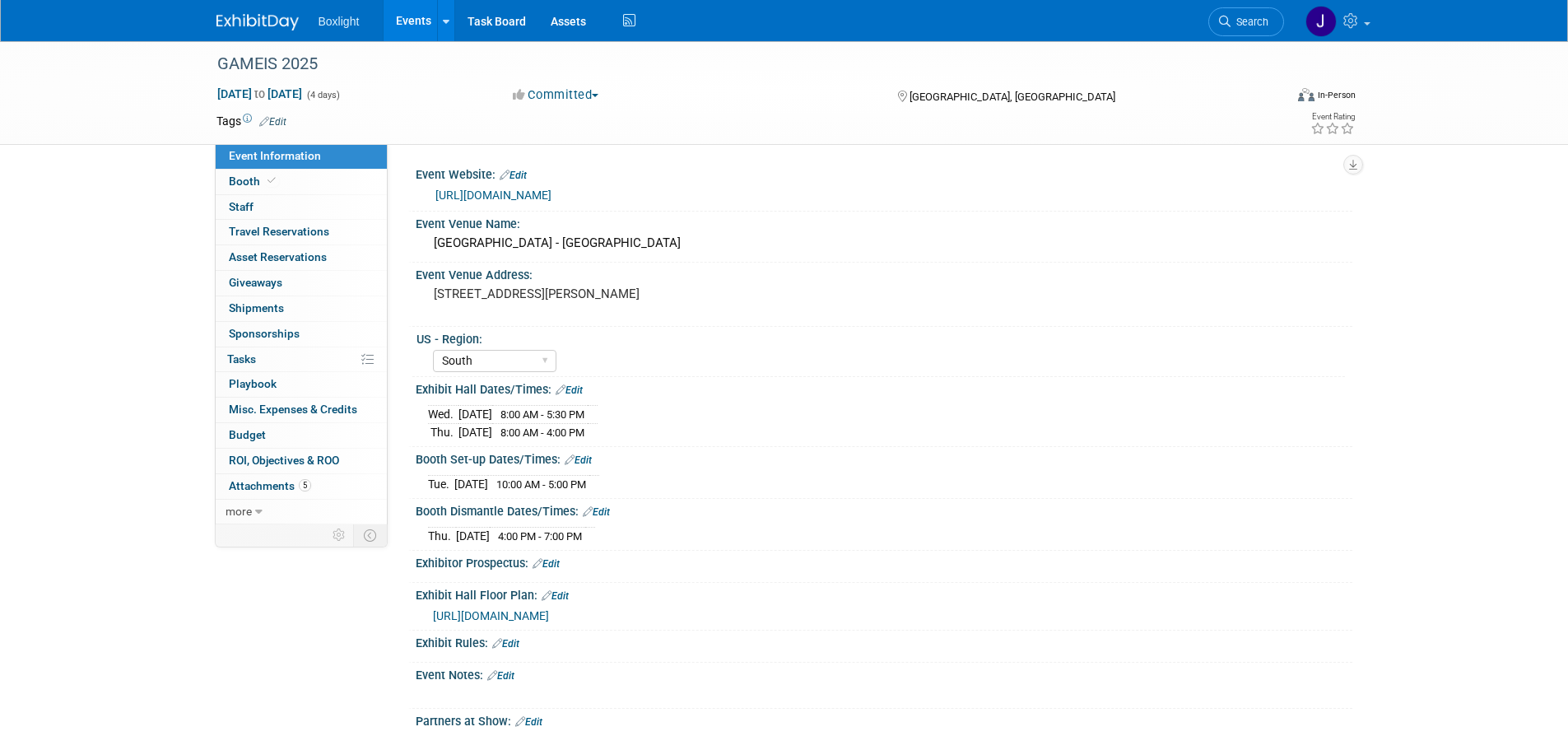
select select "South"
click at [248, 184] on span "Booth" at bounding box center [253, 181] width 50 height 13
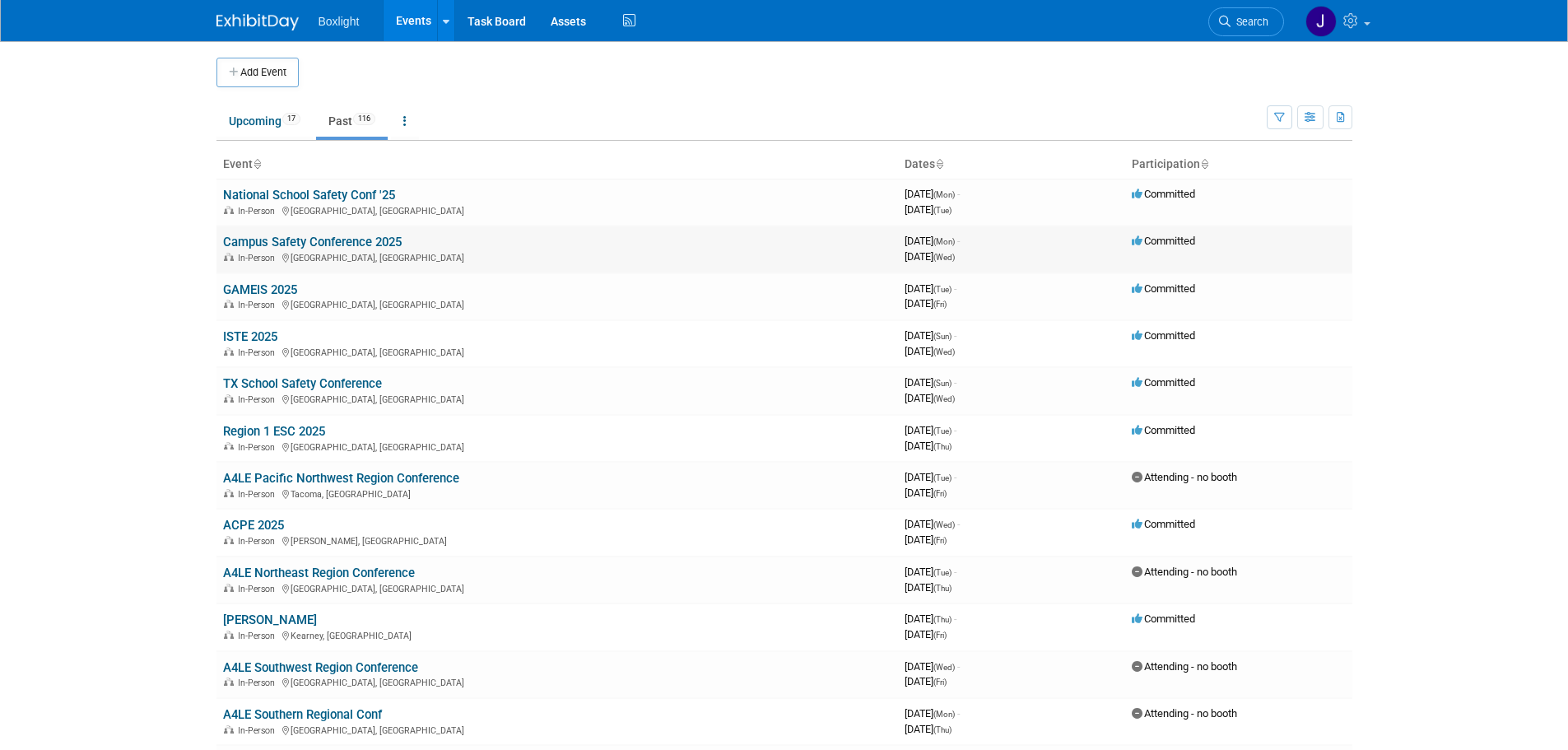
click at [327, 238] on link "Campus Safety Conference 2025" at bounding box center [312, 242] width 179 height 15
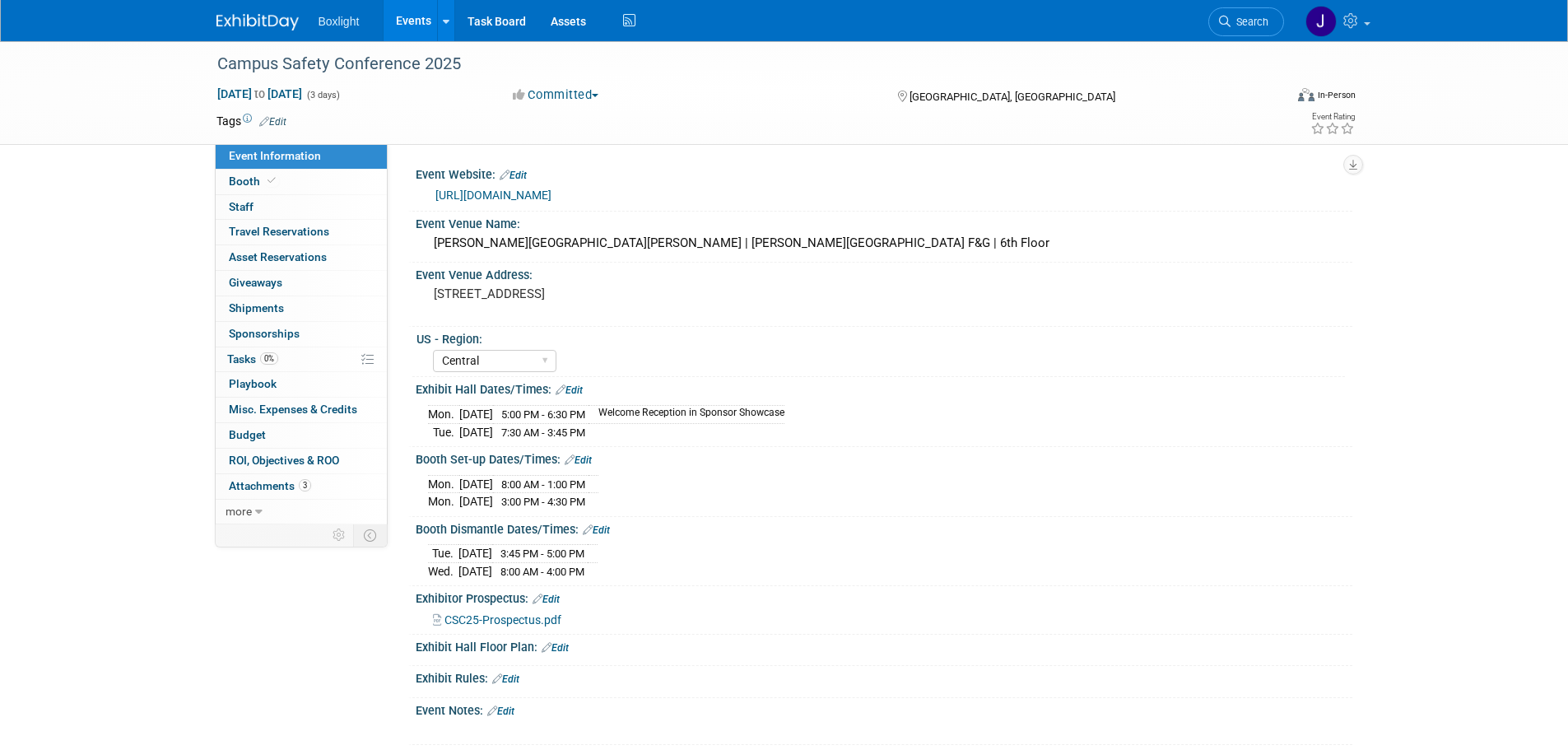
select select "Central"
click at [243, 205] on span "Staff 0" at bounding box center [241, 206] width 25 height 13
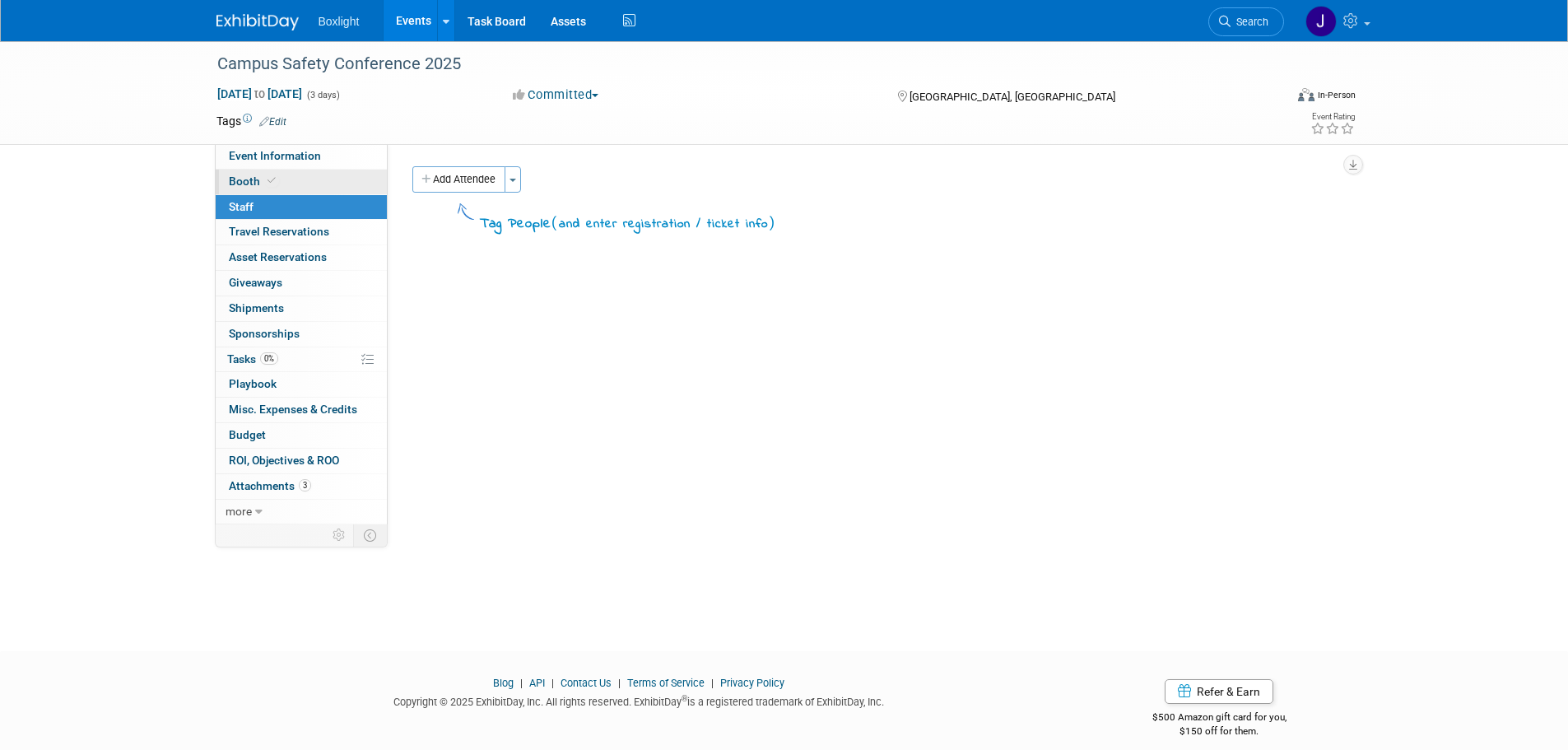
click at [245, 183] on span "Booth" at bounding box center [253, 181] width 50 height 13
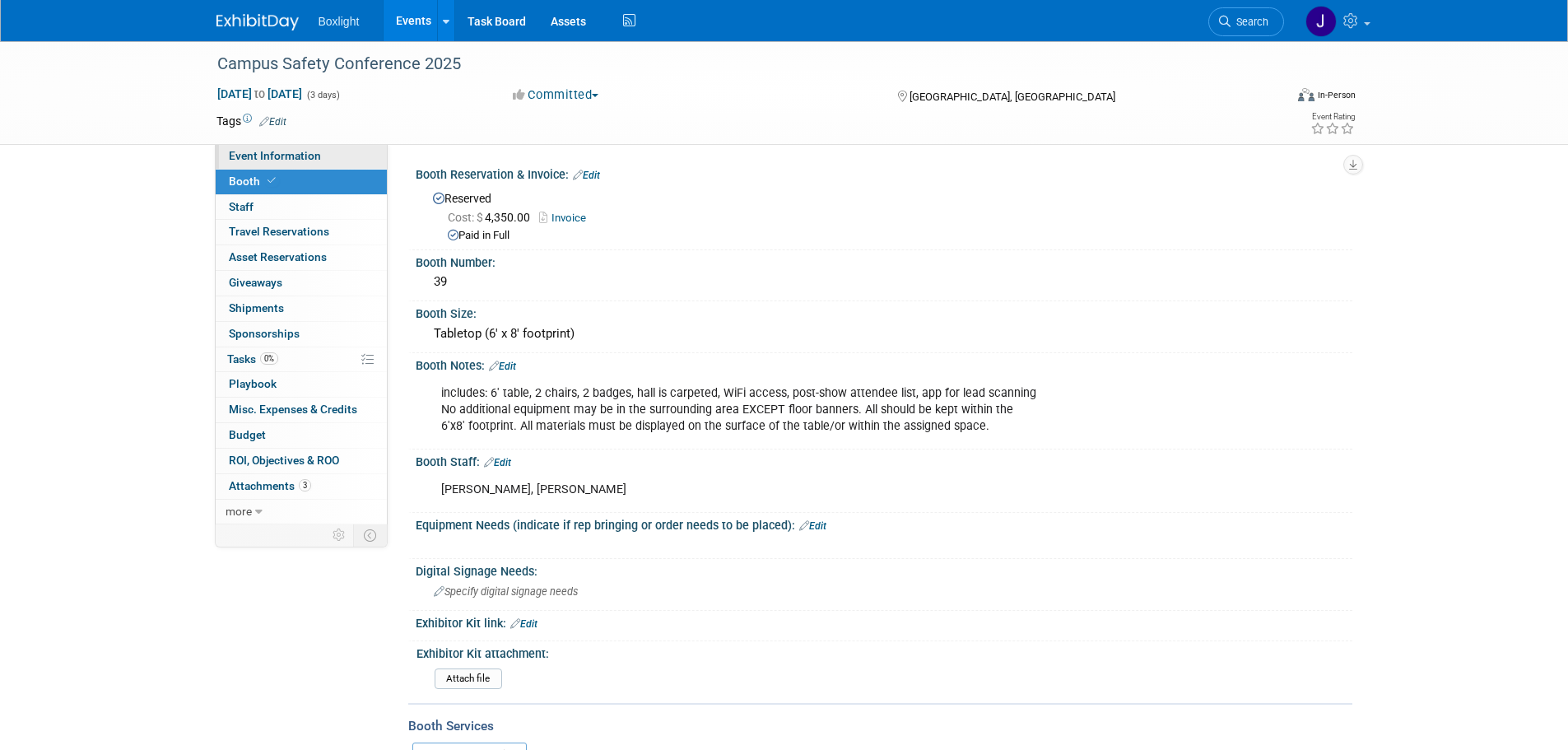
click at [257, 154] on span "Event Information" at bounding box center [275, 155] width 93 height 13
select select "Central"
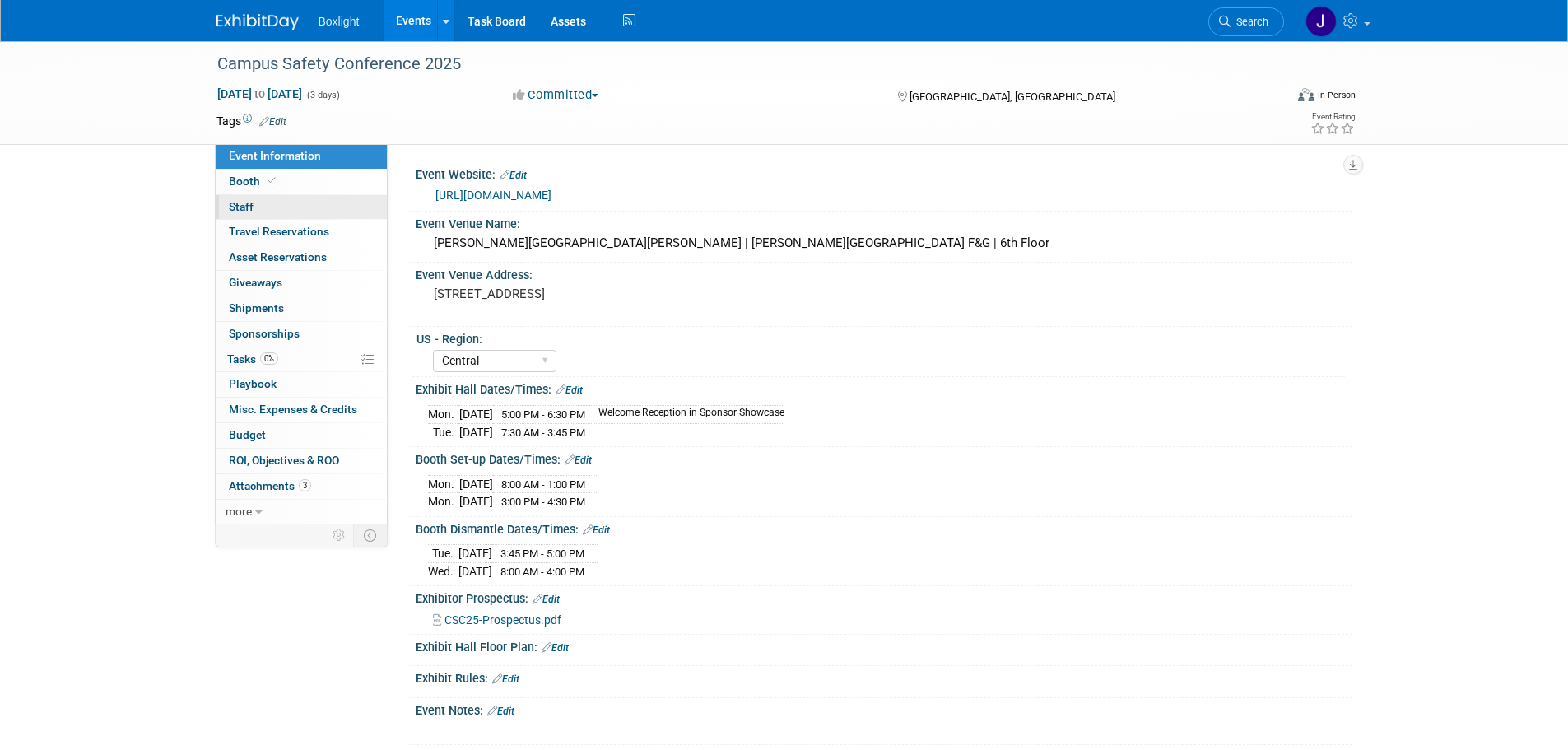
click at [266, 200] on link "0 Staff 0" at bounding box center [301, 207] width 171 height 25
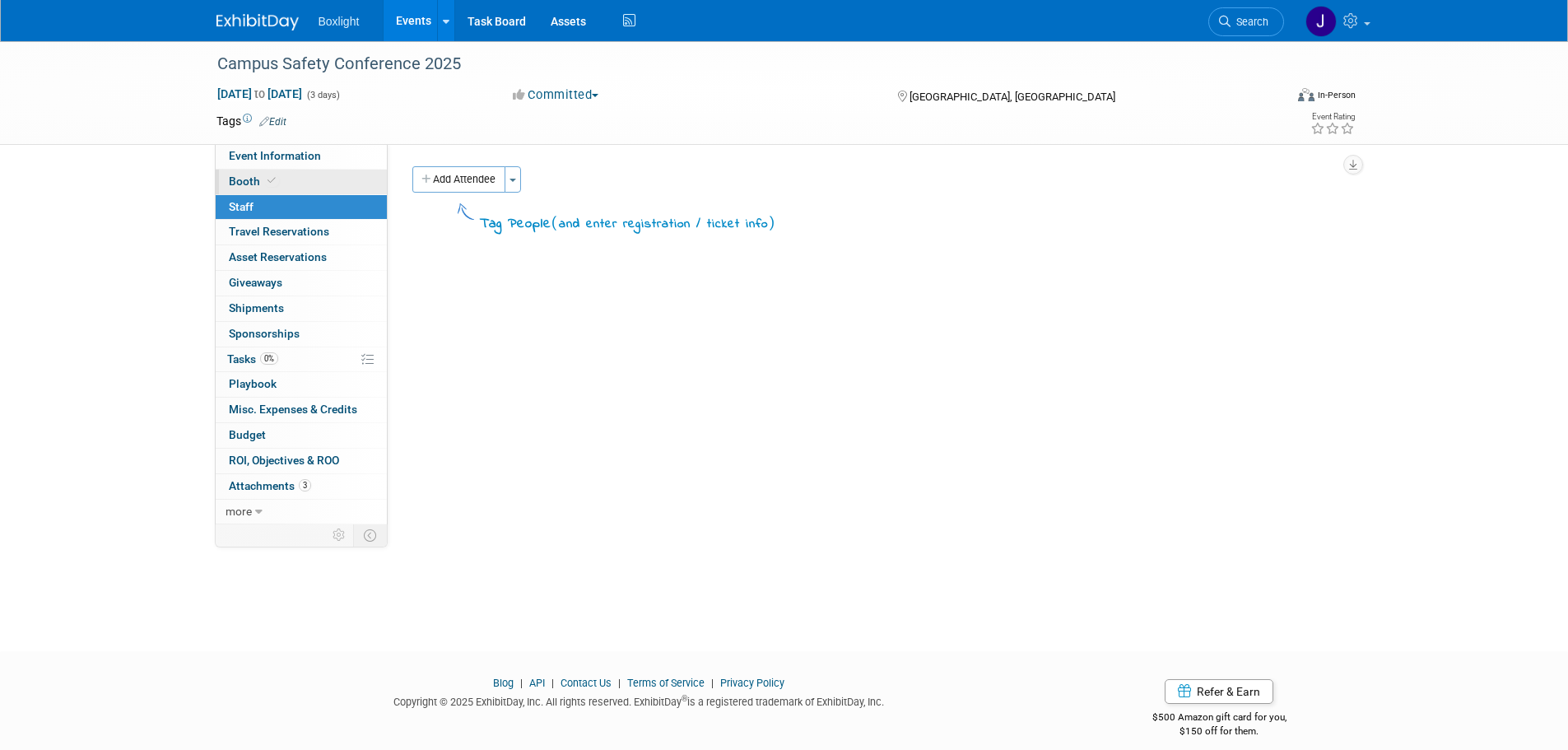
click at [319, 174] on link "Booth" at bounding box center [301, 181] width 171 height 25
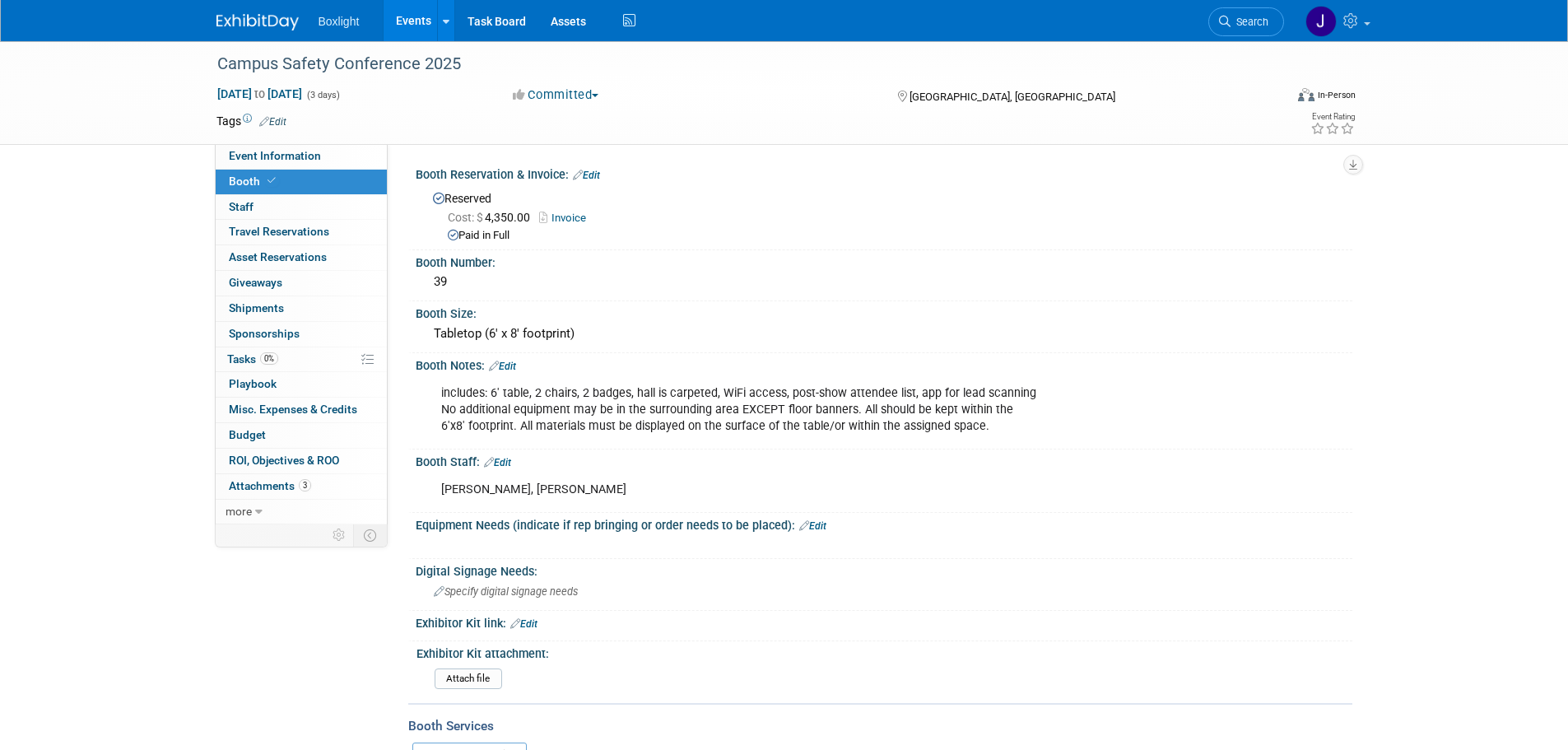
click at [509, 459] on link "Edit" at bounding box center [497, 462] width 27 height 11
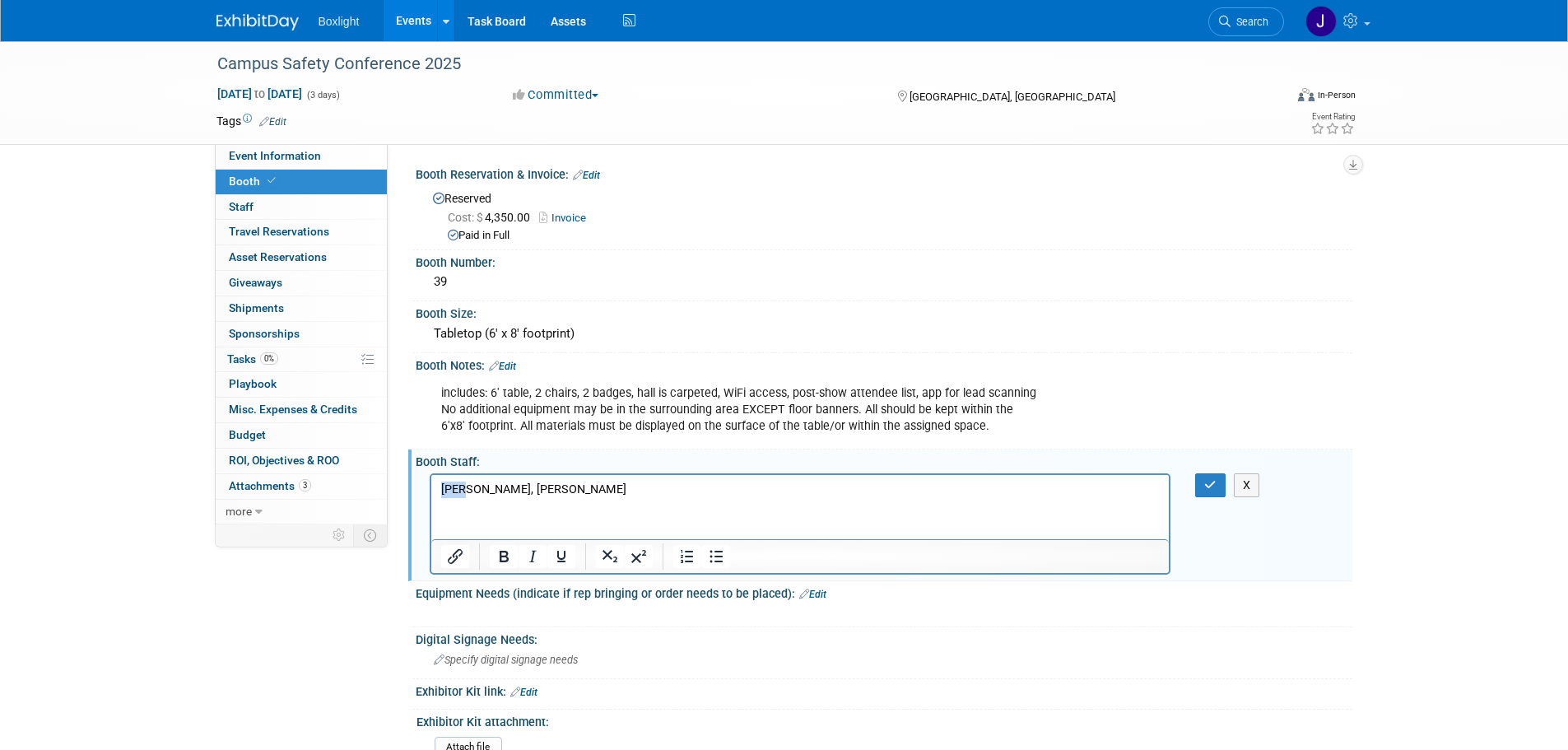
drag, startPoint x: 466, startPoint y: 483, endPoint x: 434, endPoint y: 490, distance: 32.8
click at [434, 490] on html "Mark, Greg" at bounding box center [799, 485] width 738 height 23
click at [1209, 483] on icon "button" at bounding box center [1210, 485] width 12 height 11
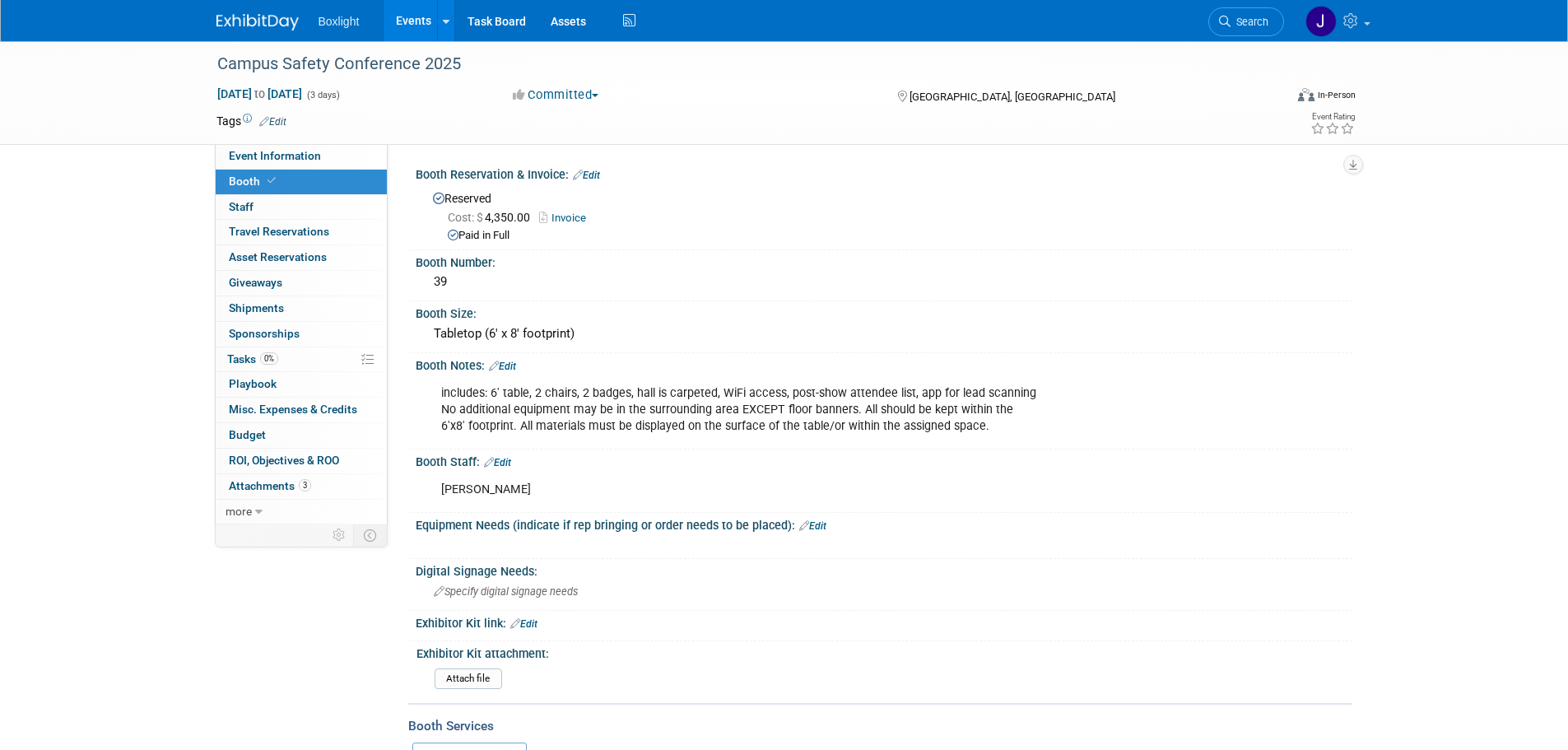
click at [408, 23] on link "Events" at bounding box center [414, 20] width 60 height 41
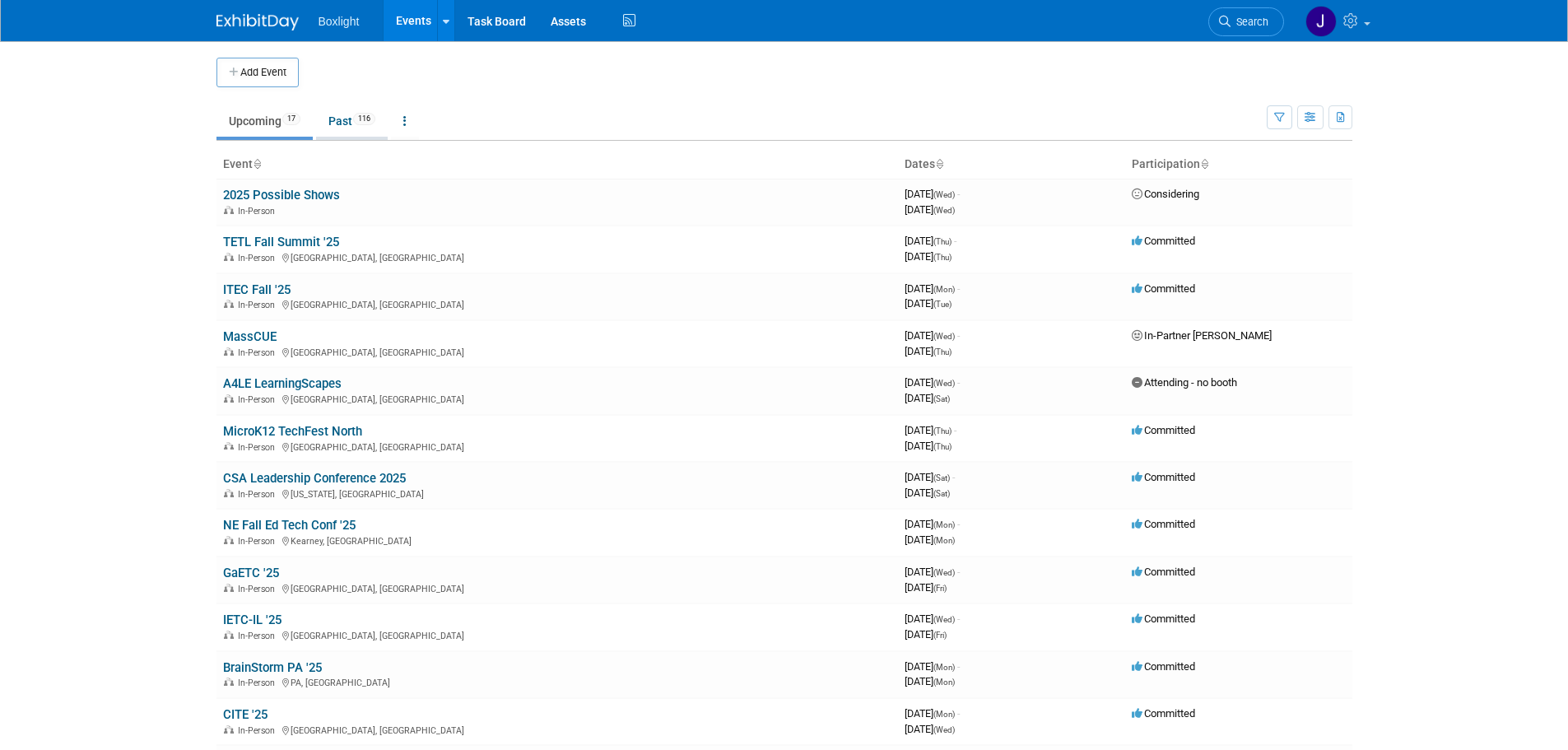
click at [352, 122] on link "Past 116" at bounding box center [352, 121] width 71 height 31
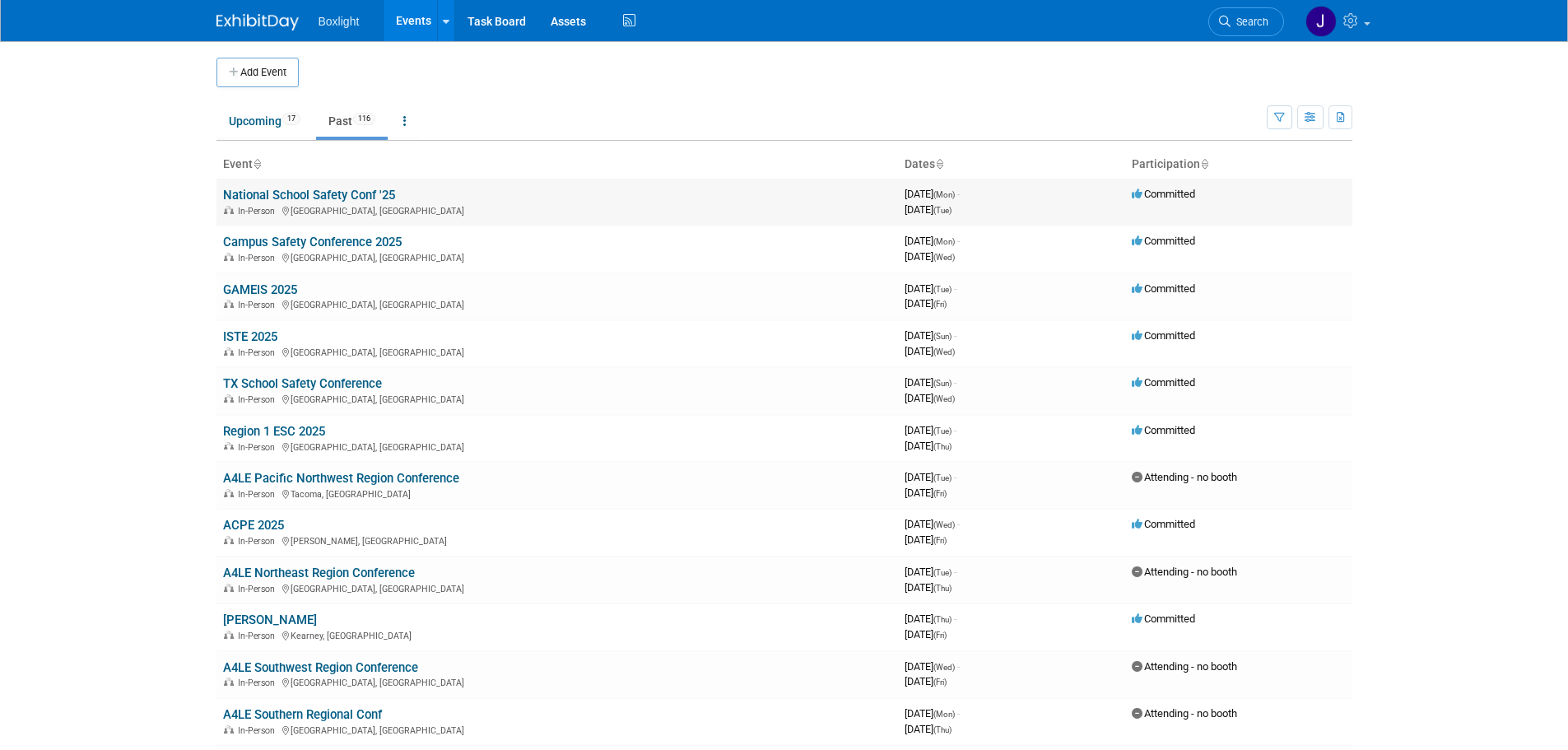
click at [306, 197] on link "National School Safety Conf '25" at bounding box center [309, 195] width 172 height 15
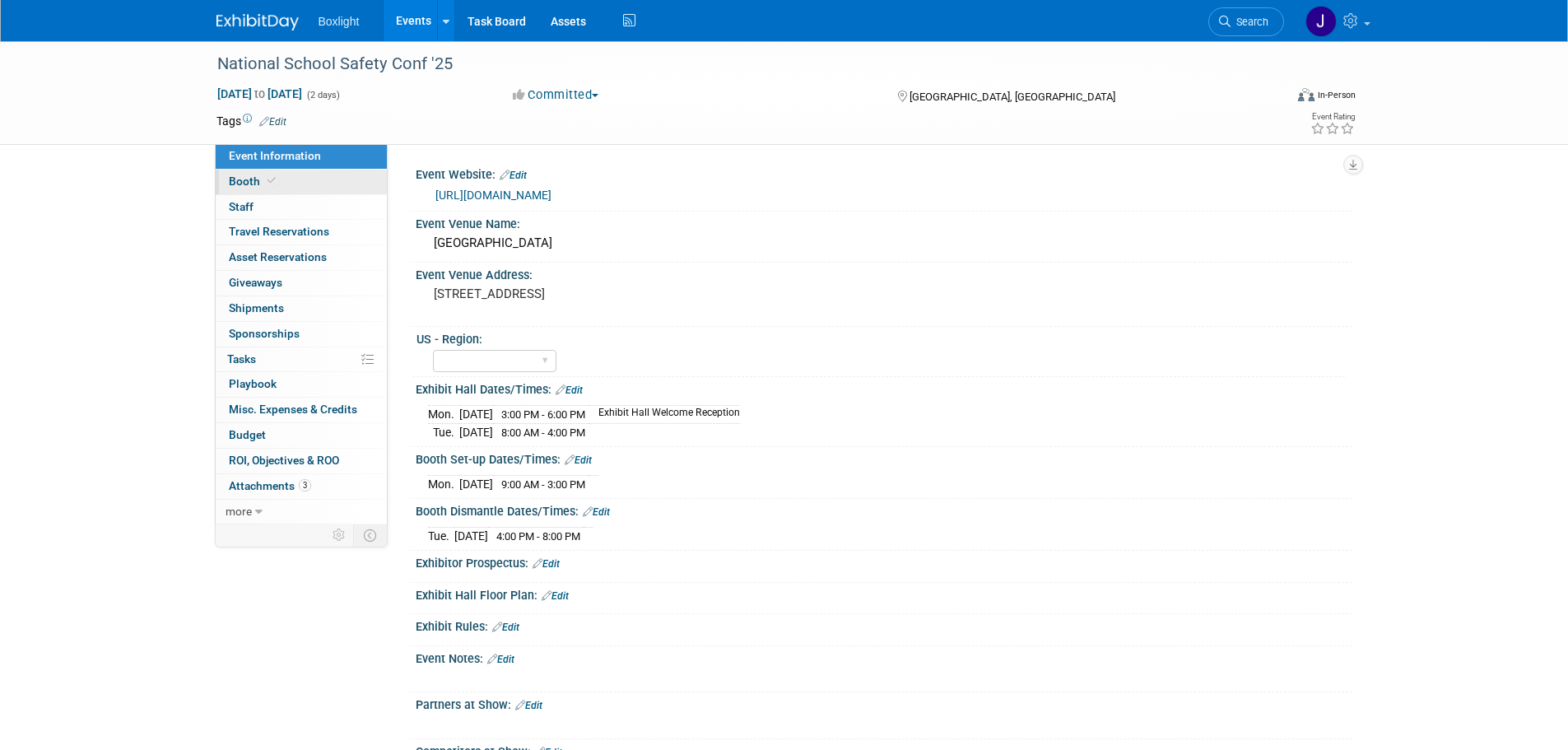
click at [278, 181] on link "Booth" at bounding box center [301, 181] width 171 height 25
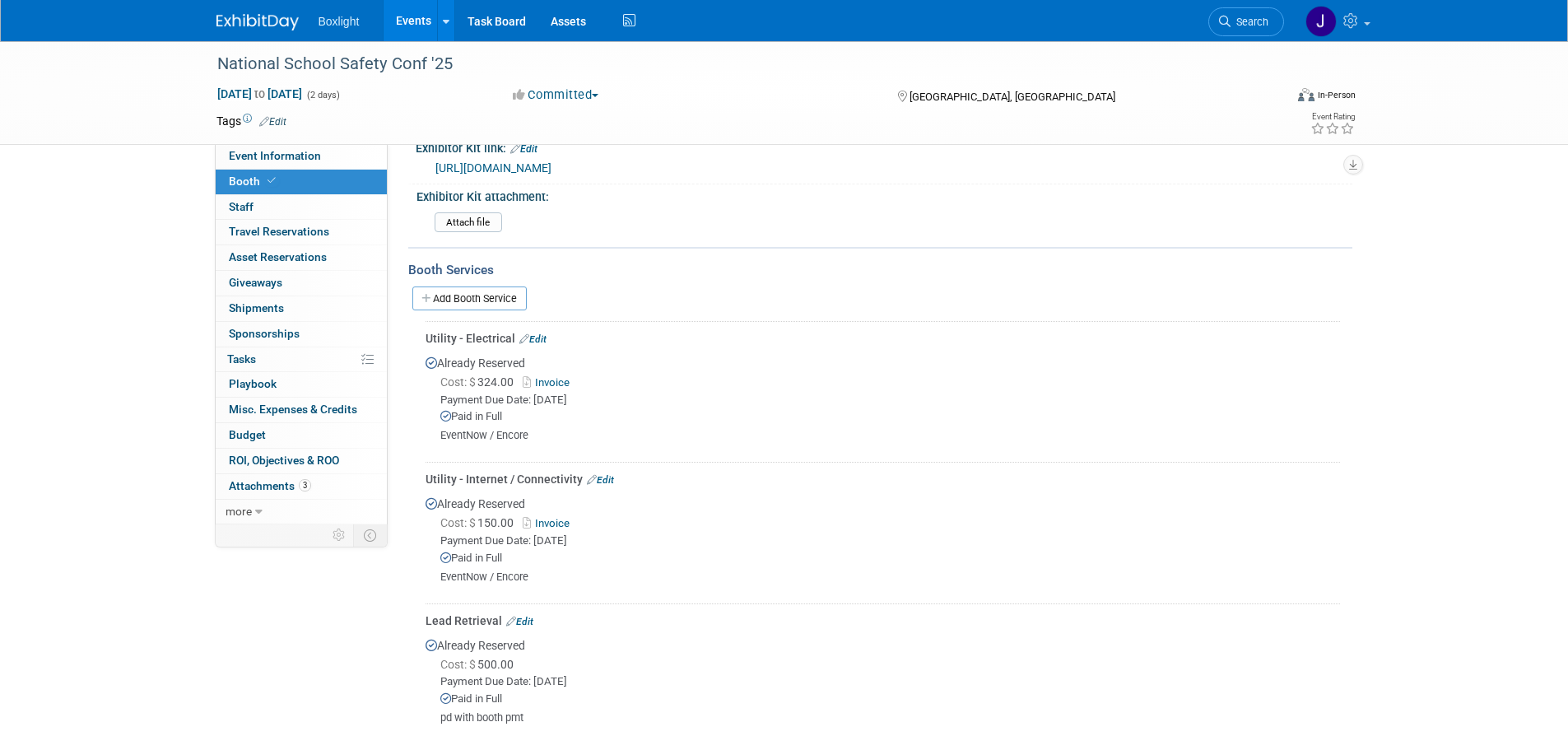
scroll to position [658, 0]
